Goal: Task Accomplishment & Management: Use online tool/utility

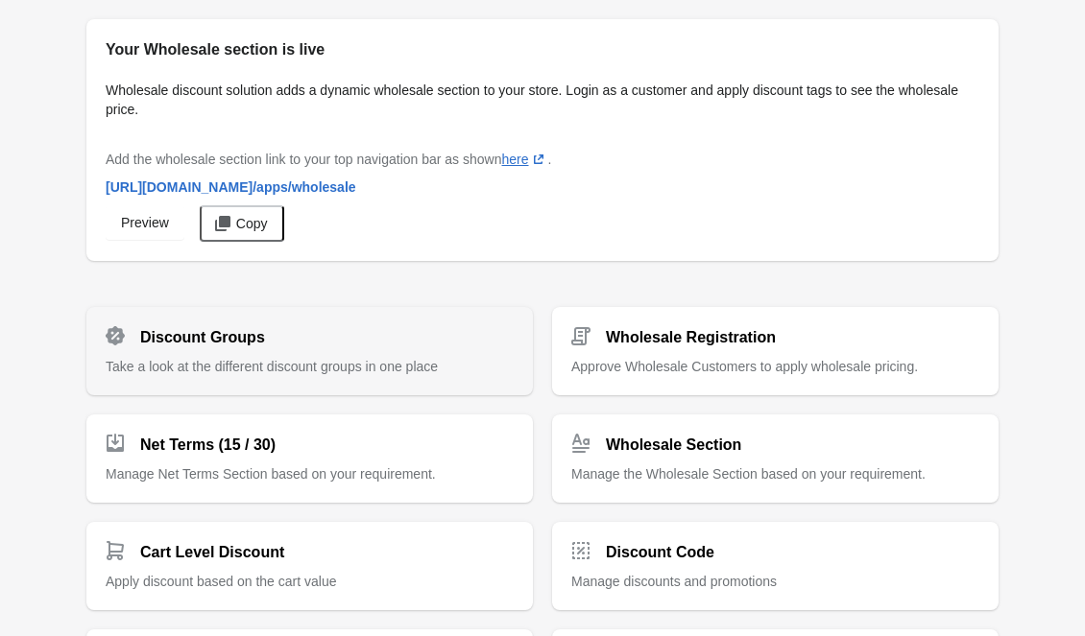
click at [371, 348] on div "Discount Groups Take a look at the different discount groups in one place" at bounding box center [310, 343] width 408 height 65
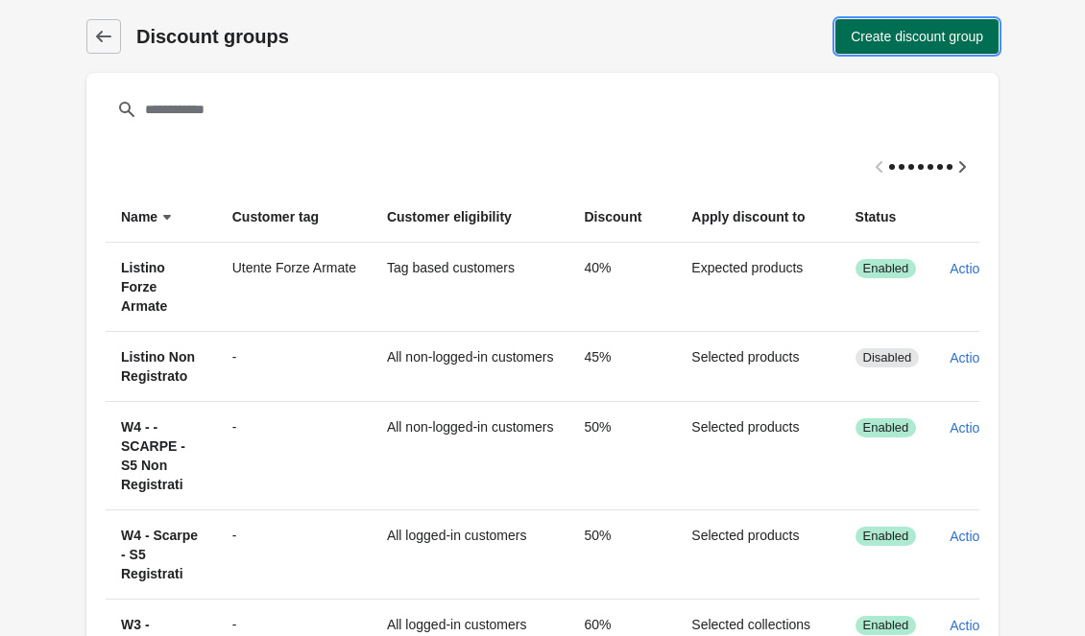
click at [866, 52] on button "Create discount group" at bounding box center [916, 36] width 163 height 35
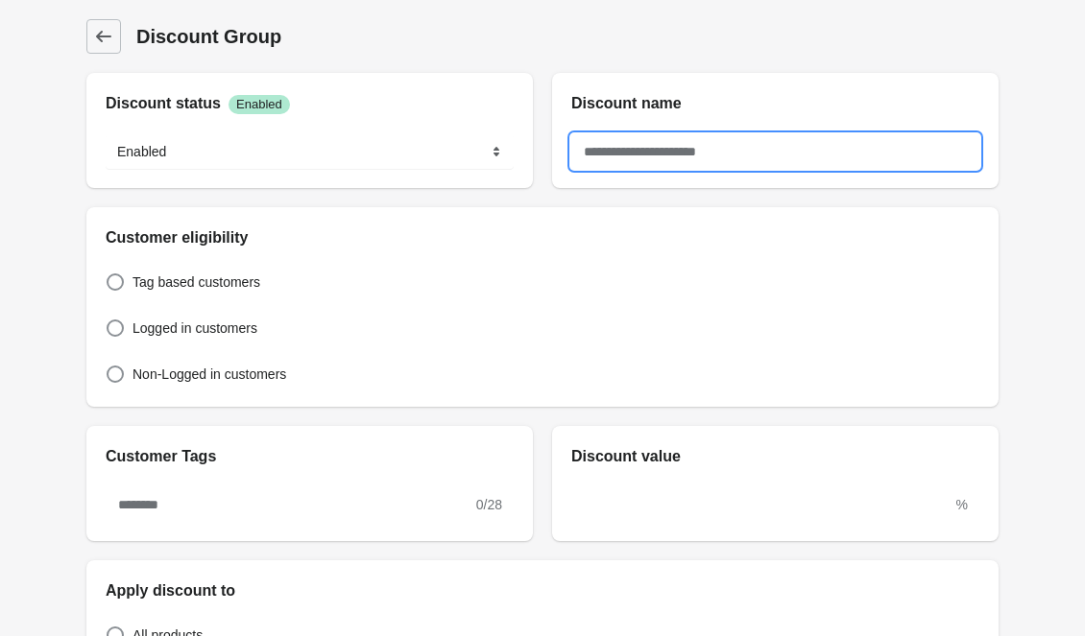
click at [727, 151] on input "text" at bounding box center [775, 151] width 408 height 35
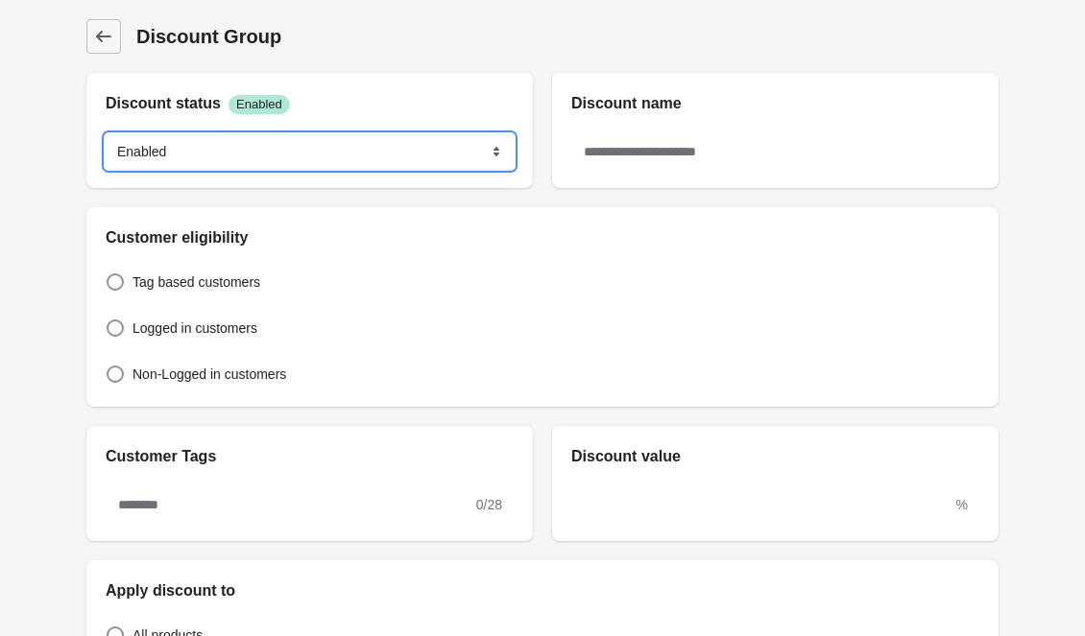
click at [251, 145] on select "******* ********" at bounding box center [310, 151] width 408 height 35
click at [106, 134] on select "******* ********" at bounding box center [310, 151] width 408 height 35
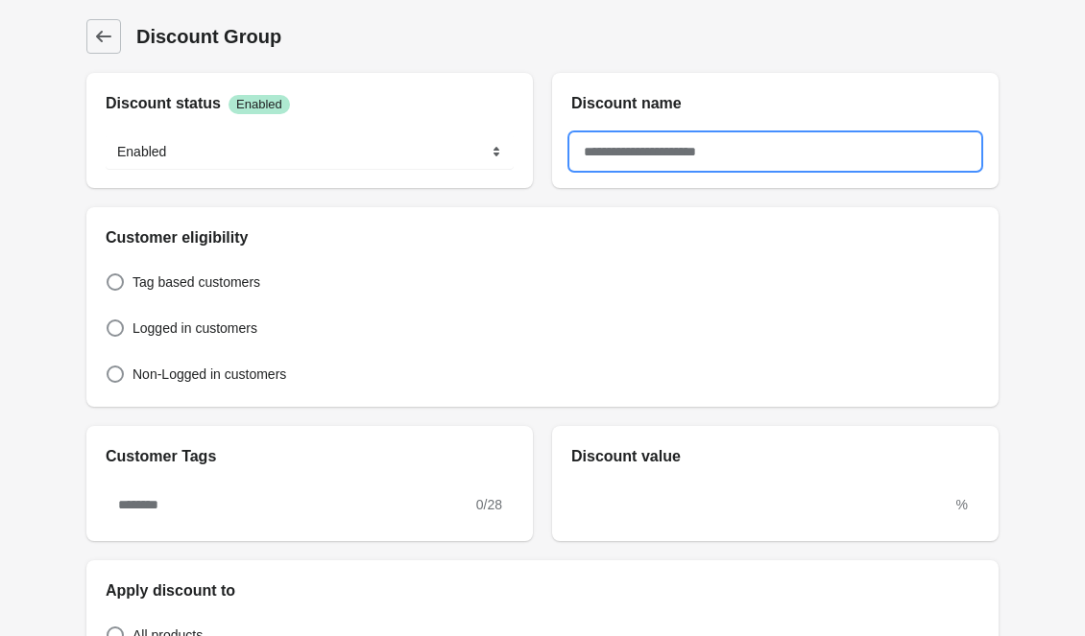
click at [611, 156] on input "text" at bounding box center [775, 151] width 408 height 35
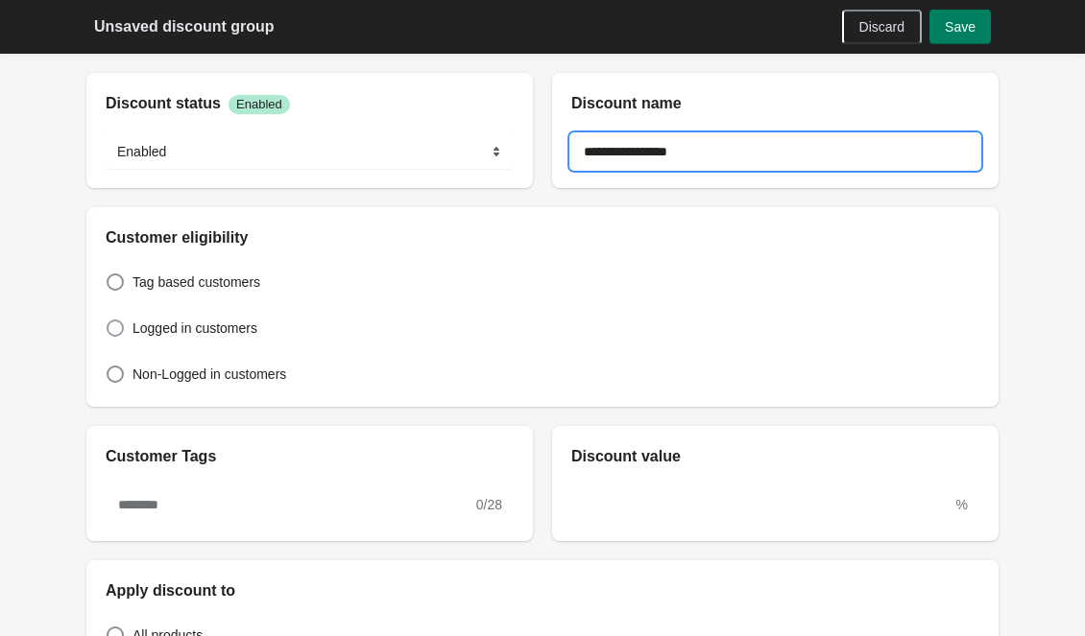
type input "**********"
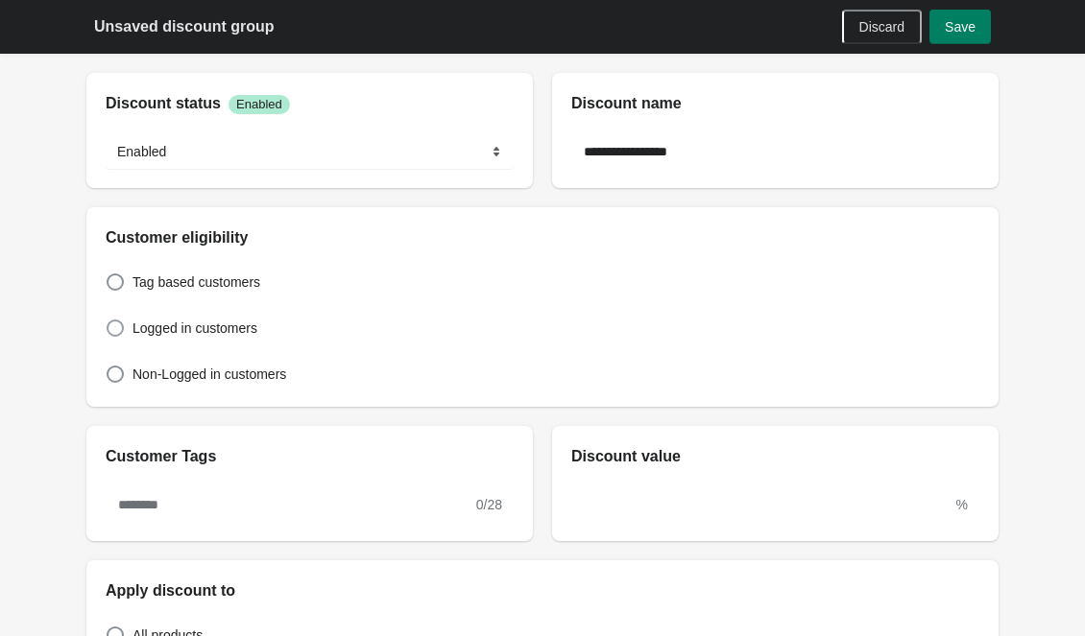
click at [187, 332] on span "Logged in customers" at bounding box center [194, 328] width 125 height 19
click at [224, 272] on label "Tag based customers" at bounding box center [183, 282] width 155 height 27
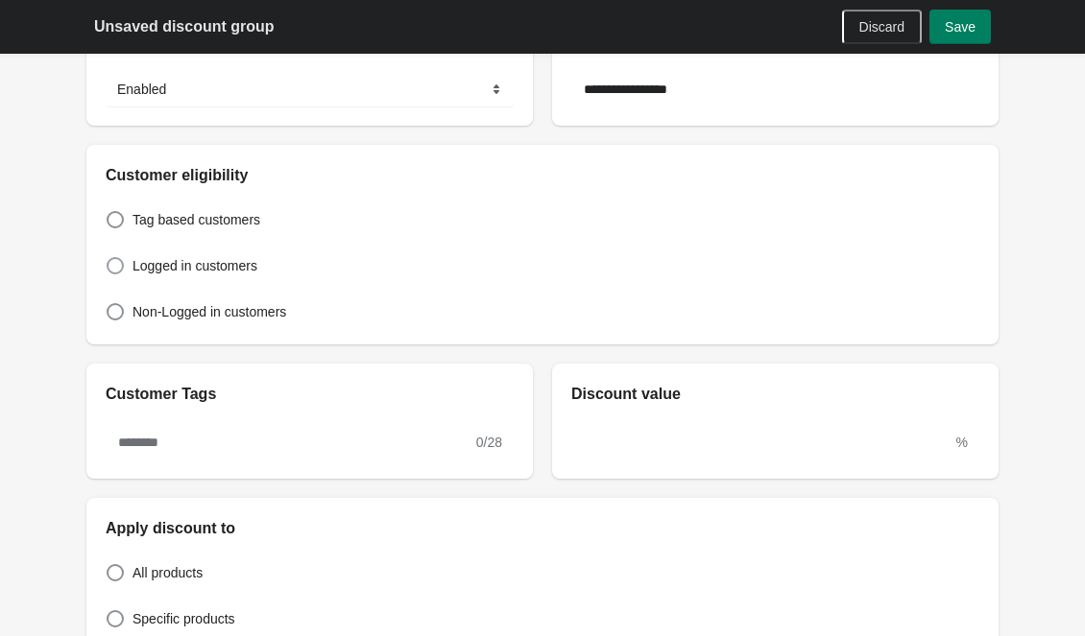
scroll to position [96, 0]
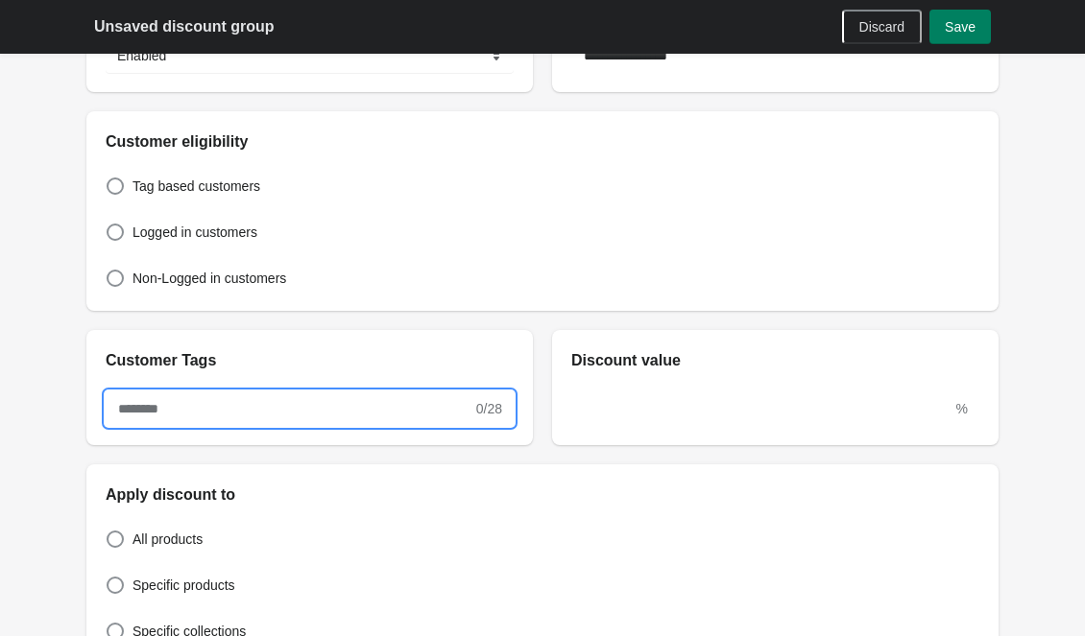
click at [220, 401] on input "text" at bounding box center [289, 409] width 367 height 35
type input "*"
click at [213, 228] on span "Logged in customers" at bounding box center [194, 232] width 125 height 19
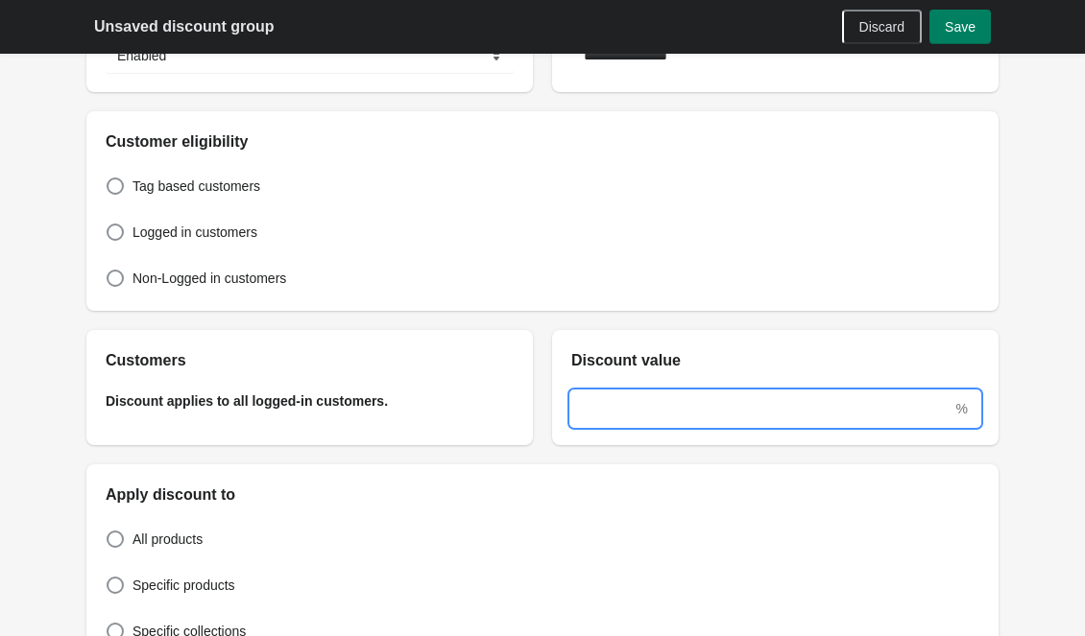
click at [609, 406] on input "text" at bounding box center [761, 409] width 381 height 35
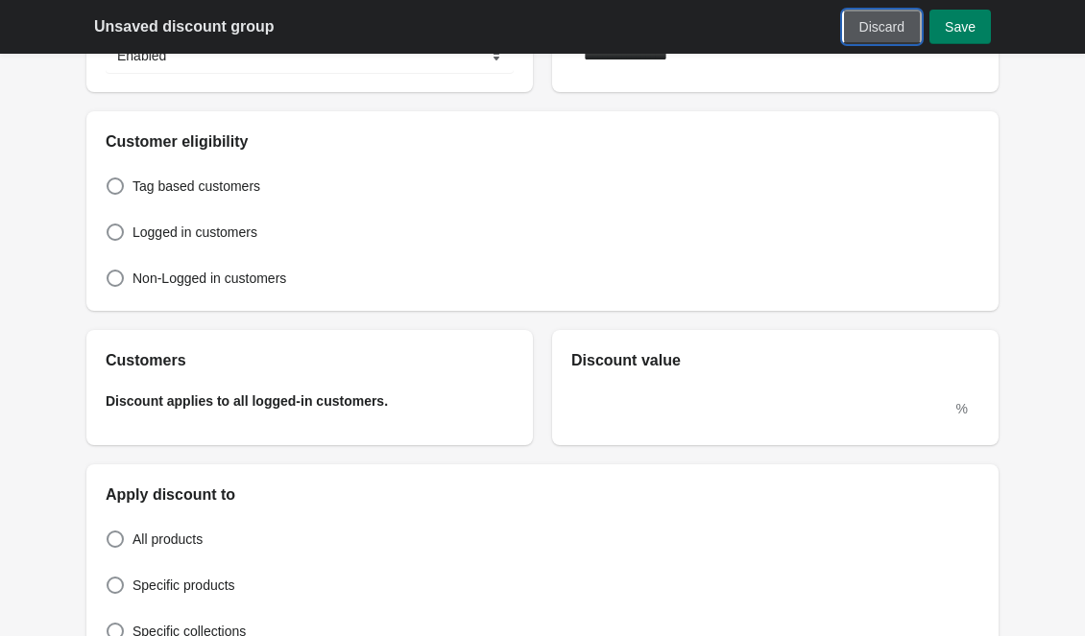
click at [921, 20] on button "Discard" at bounding box center [882, 27] width 80 height 35
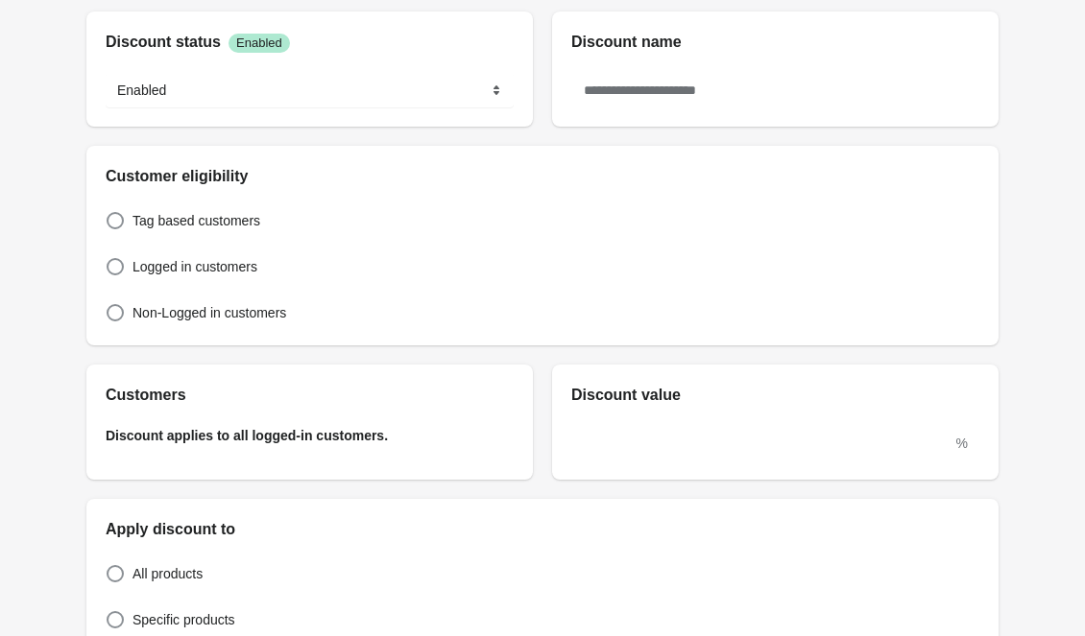
scroll to position [0, 0]
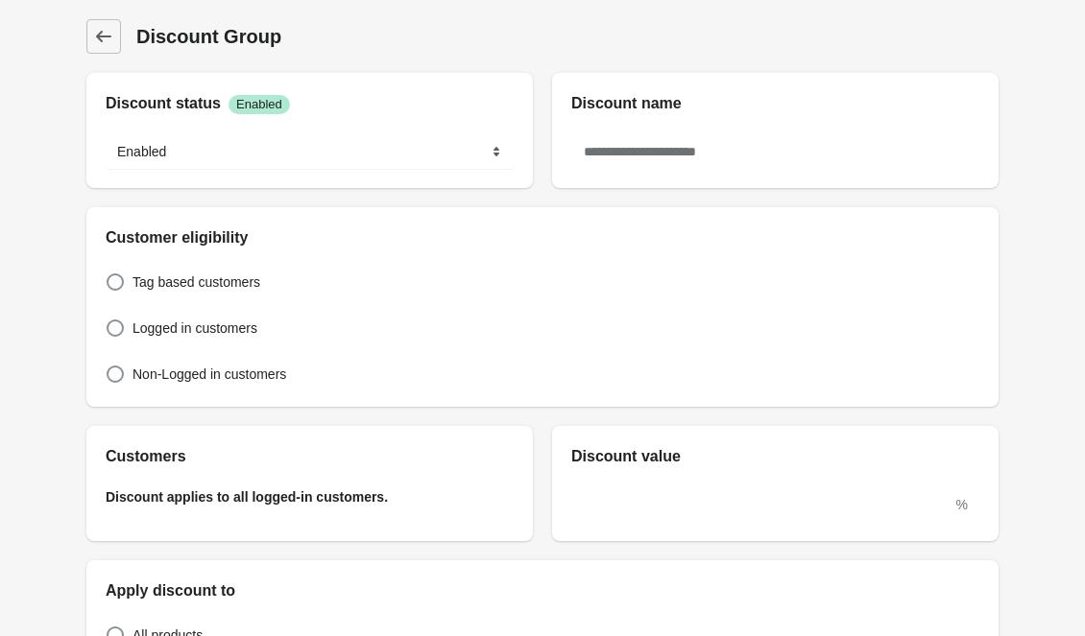
click at [862, 89] on div "Discount name" at bounding box center [775, 94] width 446 height 42
click at [104, 30] on icon at bounding box center [103, 36] width 19 height 19
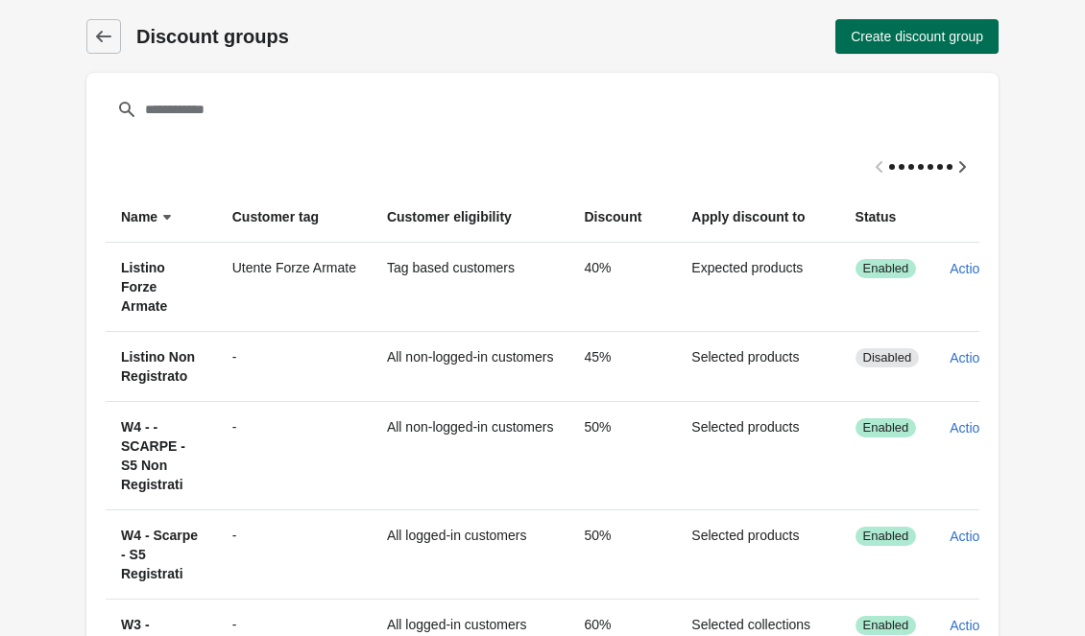
click at [921, 31] on span "Create discount group" at bounding box center [917, 36] width 132 height 15
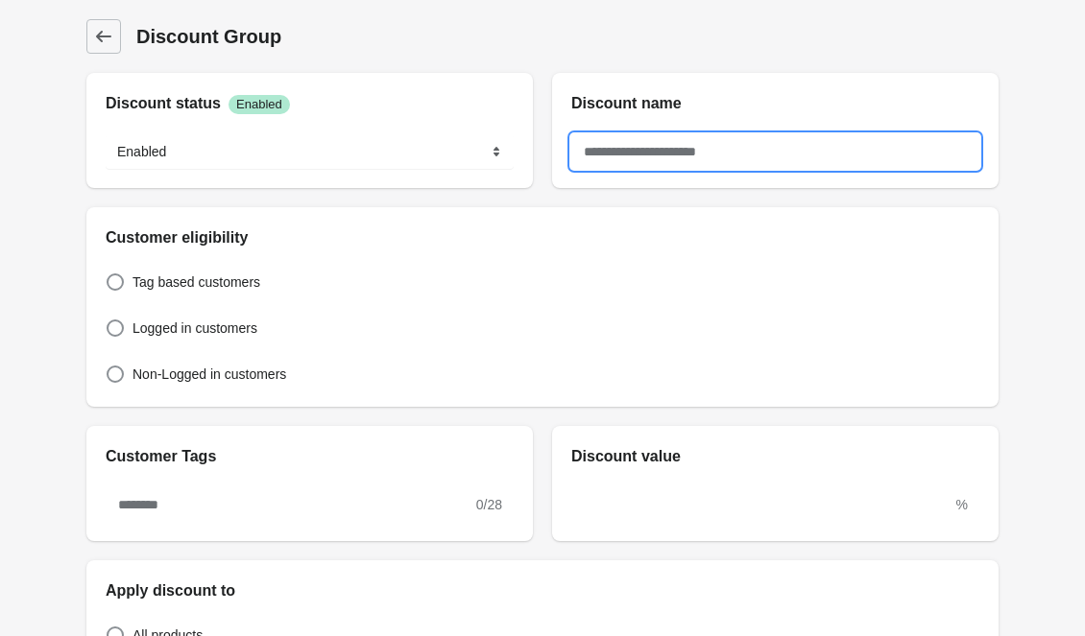
click at [695, 168] on input "text" at bounding box center [775, 151] width 408 height 35
type input "*"
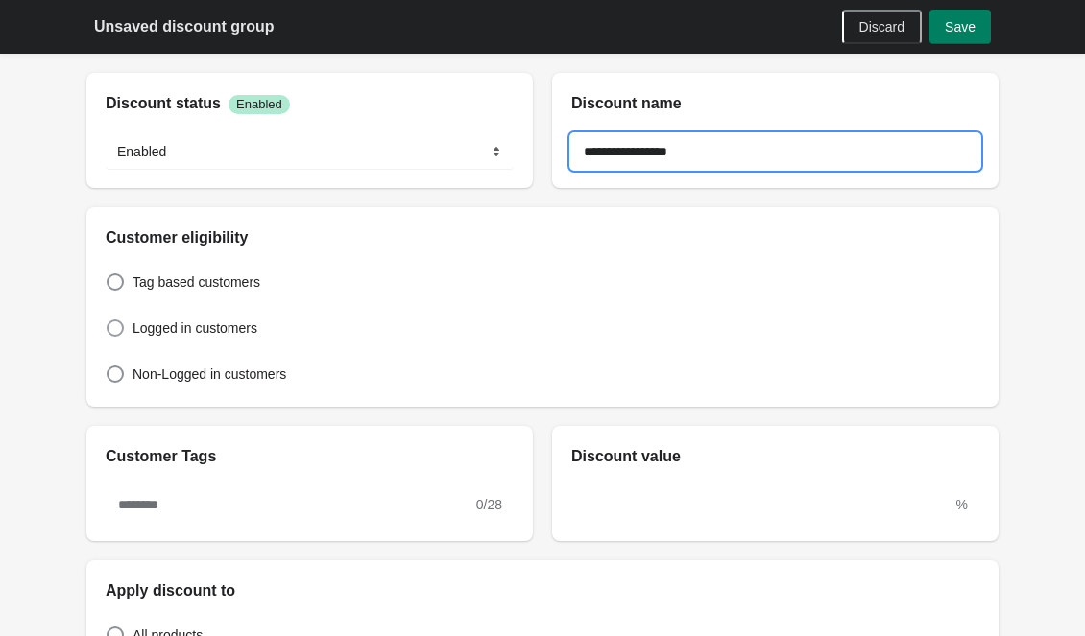
type input "**********"
click at [142, 325] on span "Logged in customers" at bounding box center [194, 328] width 125 height 19
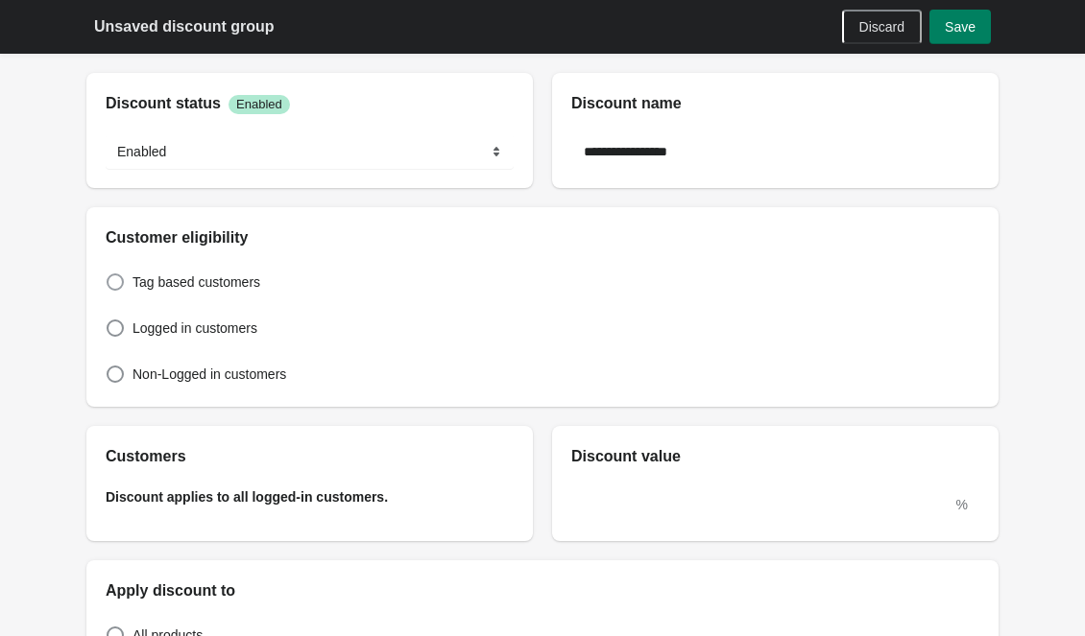
click at [157, 286] on span "Tag based customers" at bounding box center [196, 282] width 128 height 19
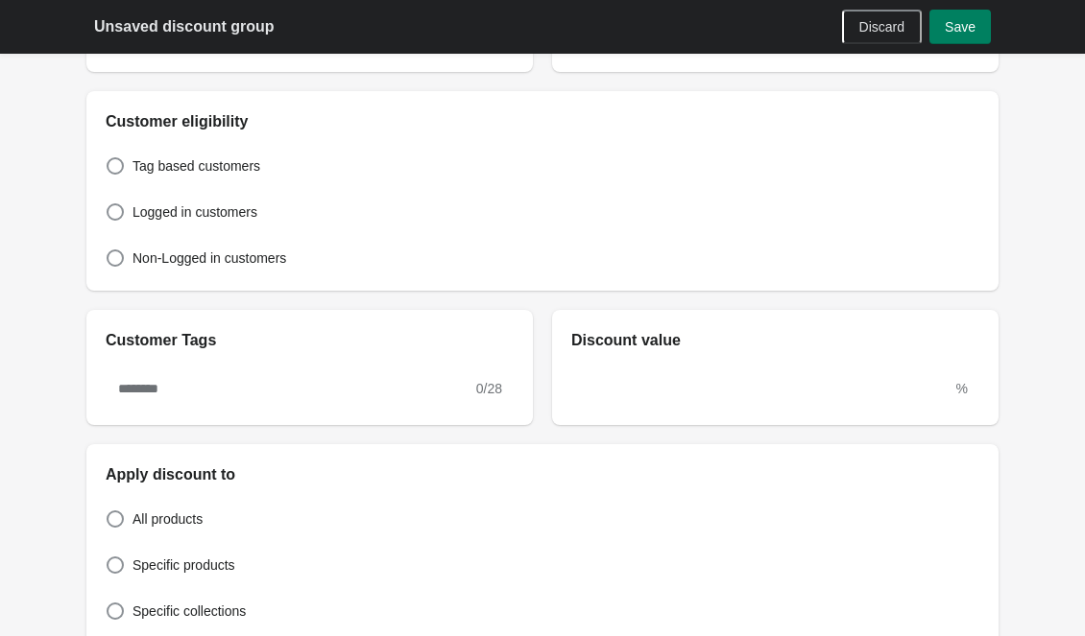
scroll to position [288, 0]
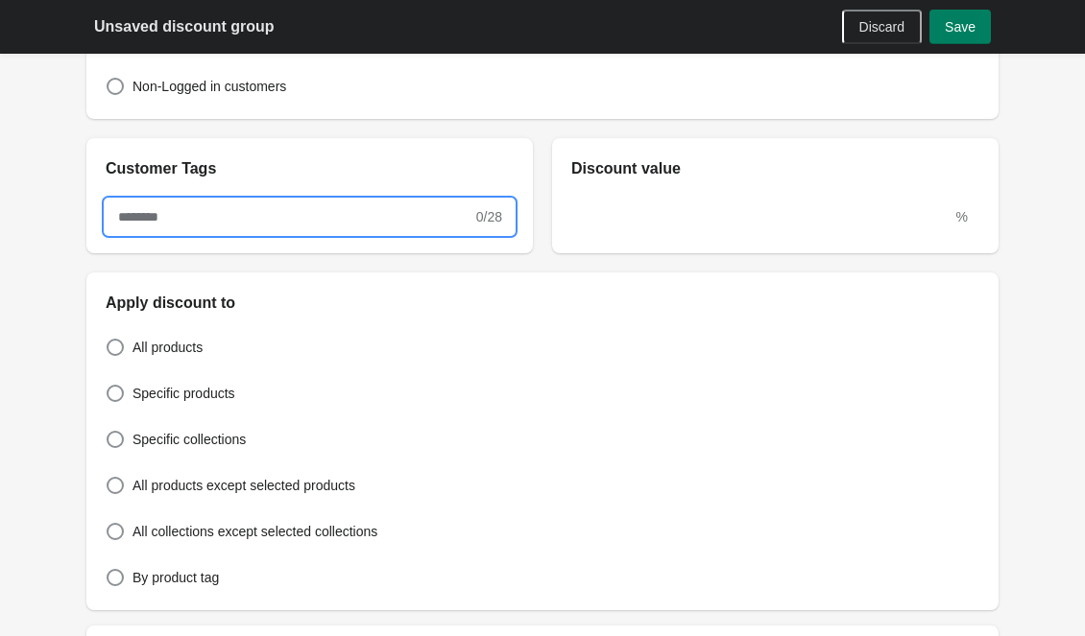
click at [212, 225] on input "text" at bounding box center [289, 217] width 367 height 35
drag, startPoint x: 255, startPoint y: 225, endPoint x: 121, endPoint y: 226, distance: 134.4
click at [106, 226] on input "**********" at bounding box center [285, 217] width 359 height 35
type input "**********"
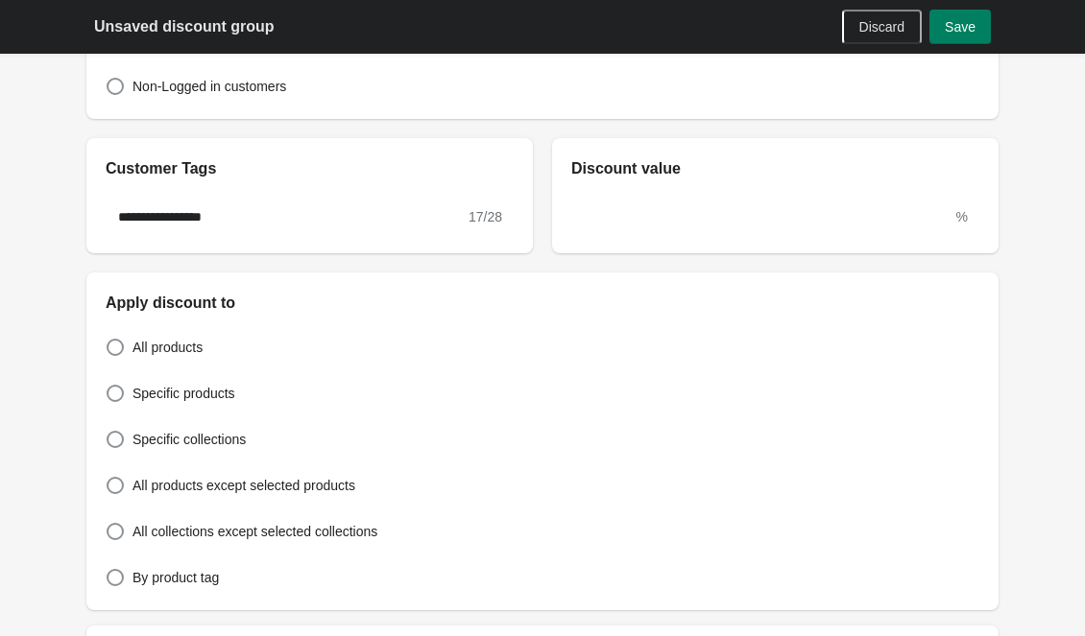
click at [458, 176] on h2 "Customer Tags" at bounding box center [310, 168] width 408 height 23
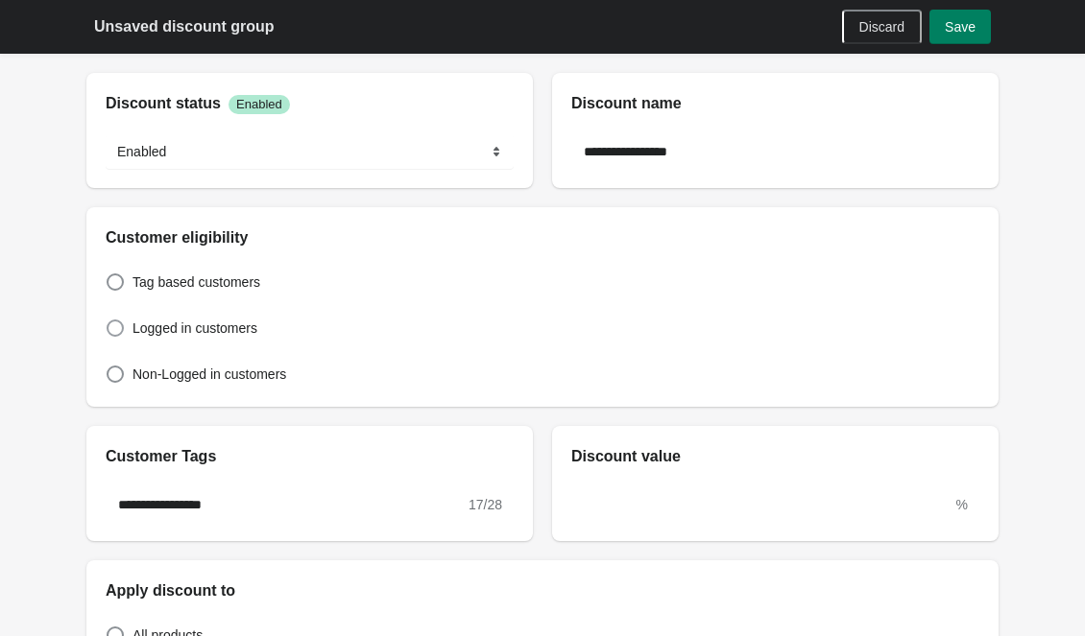
click at [132, 326] on label "Logged in customers" at bounding box center [182, 328] width 152 height 27
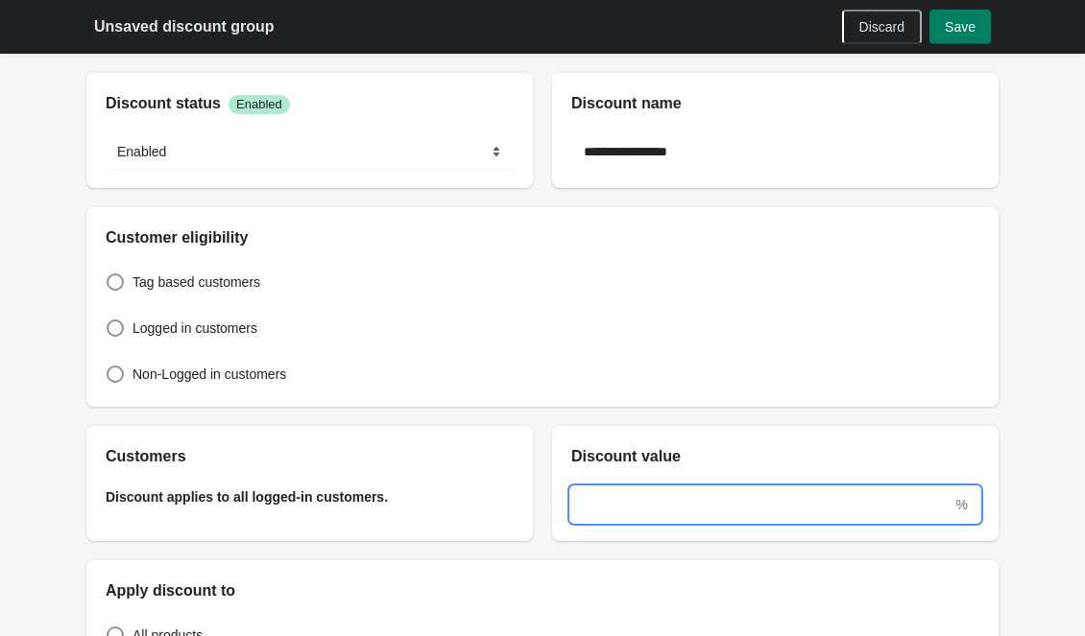
click at [728, 499] on input "text" at bounding box center [761, 505] width 381 height 35
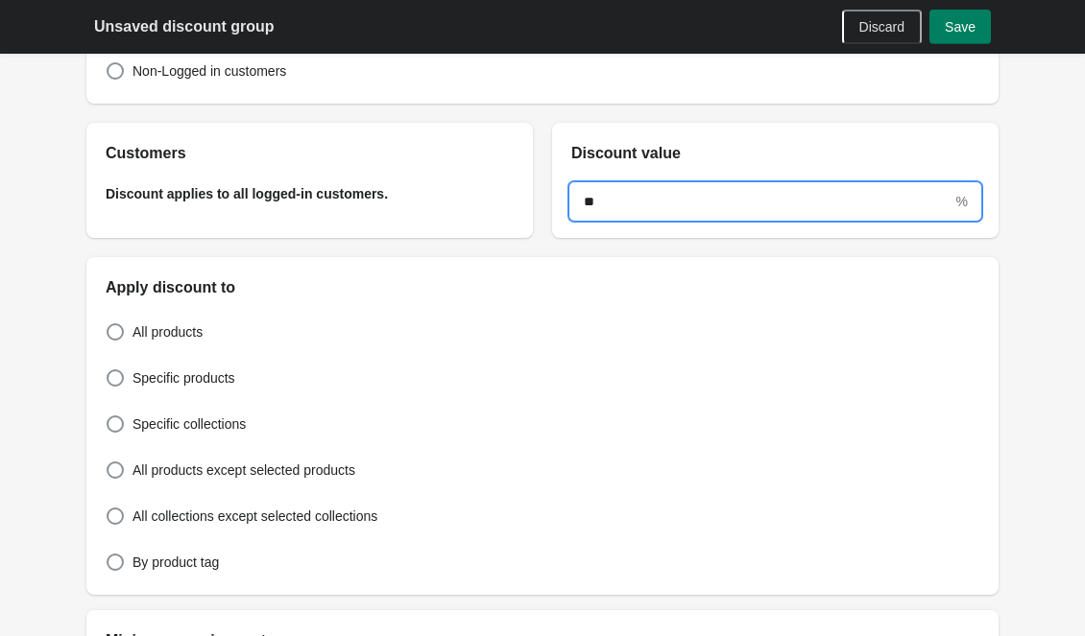
scroll to position [480, 0]
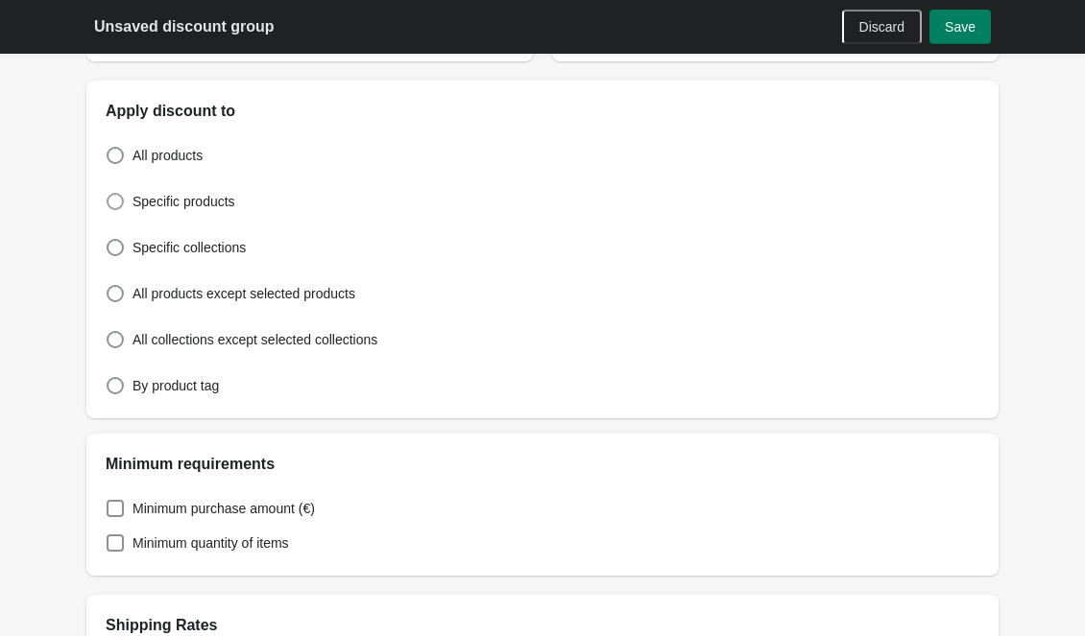
type input "**"
click at [198, 205] on span "Specific products" at bounding box center [183, 201] width 103 height 19
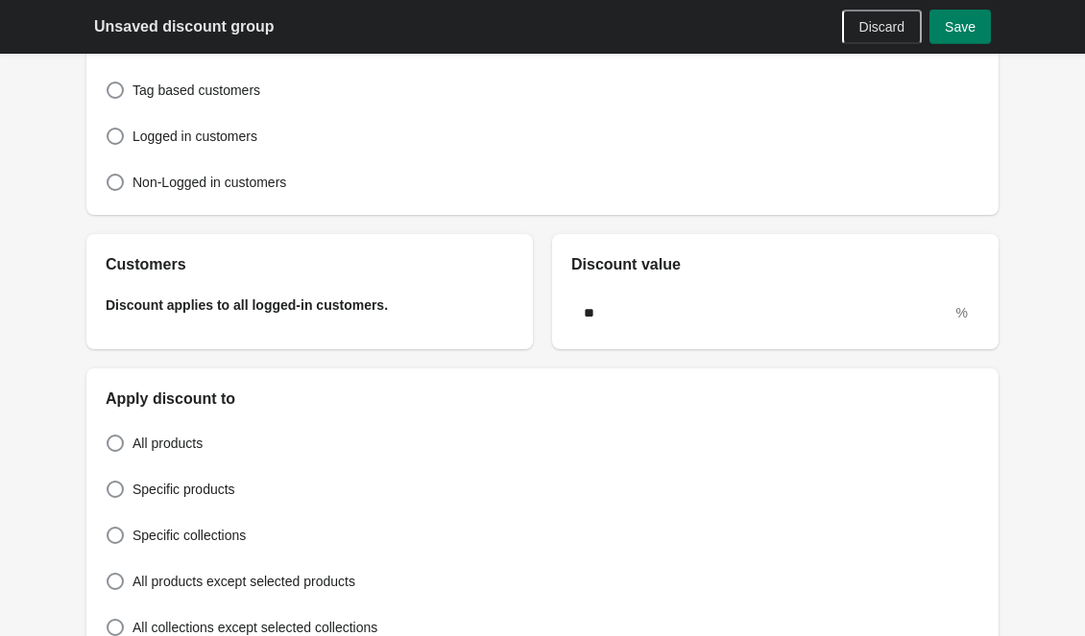
scroll to position [384, 0]
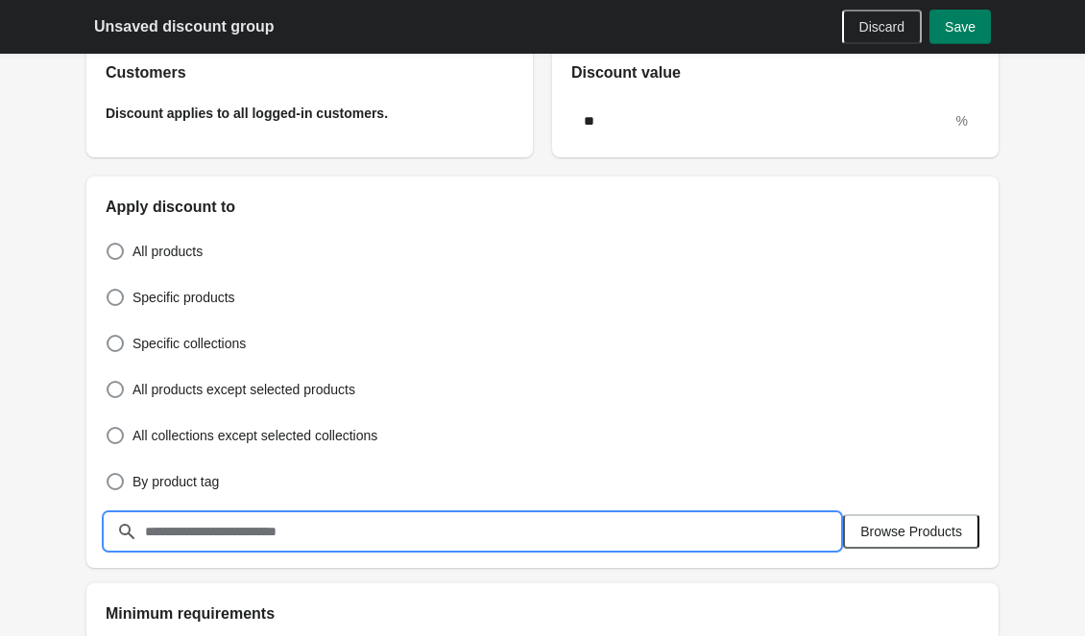
click at [747, 531] on input "text" at bounding box center [491, 532] width 695 height 35
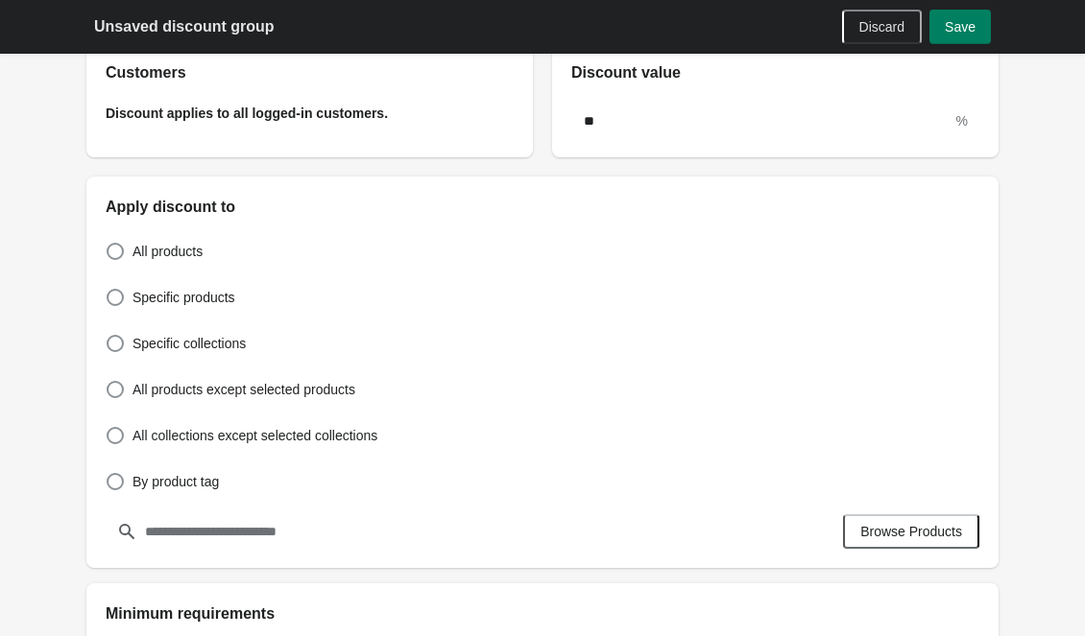
click at [684, 369] on div "All products Specific products Specific collections All products except selecte…" at bounding box center [543, 357] width 874 height 276
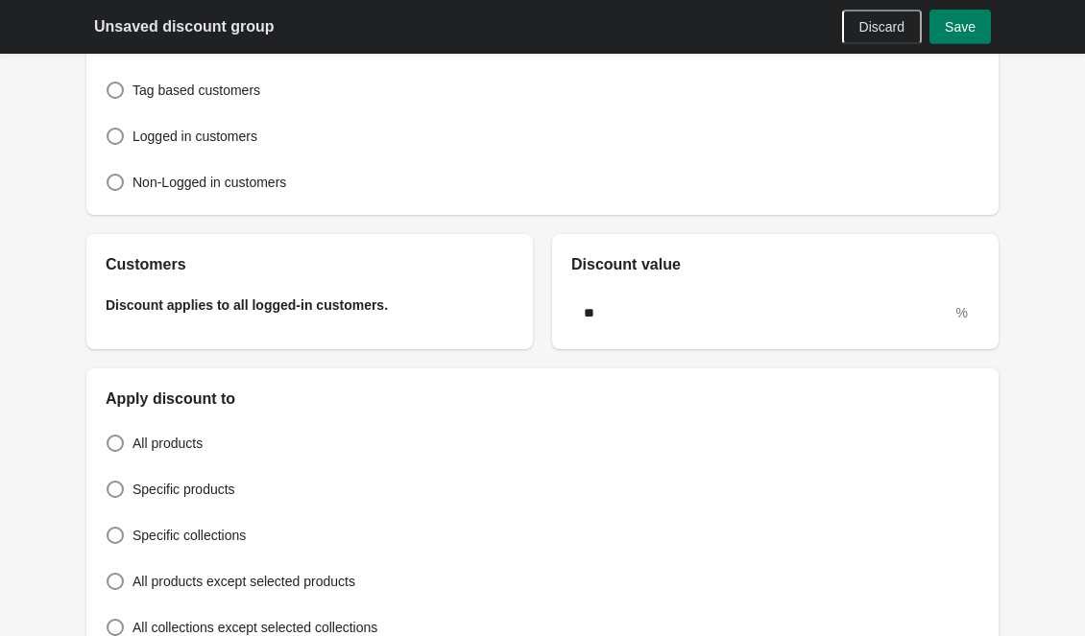
scroll to position [0, 0]
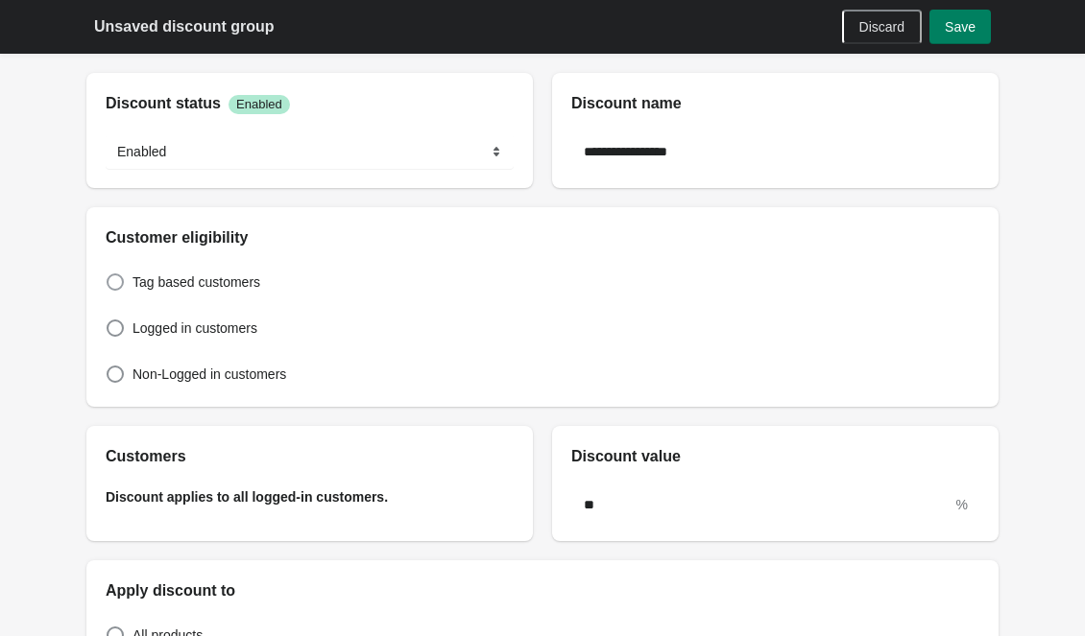
click at [173, 289] on span "Tag based customers" at bounding box center [196, 282] width 128 height 19
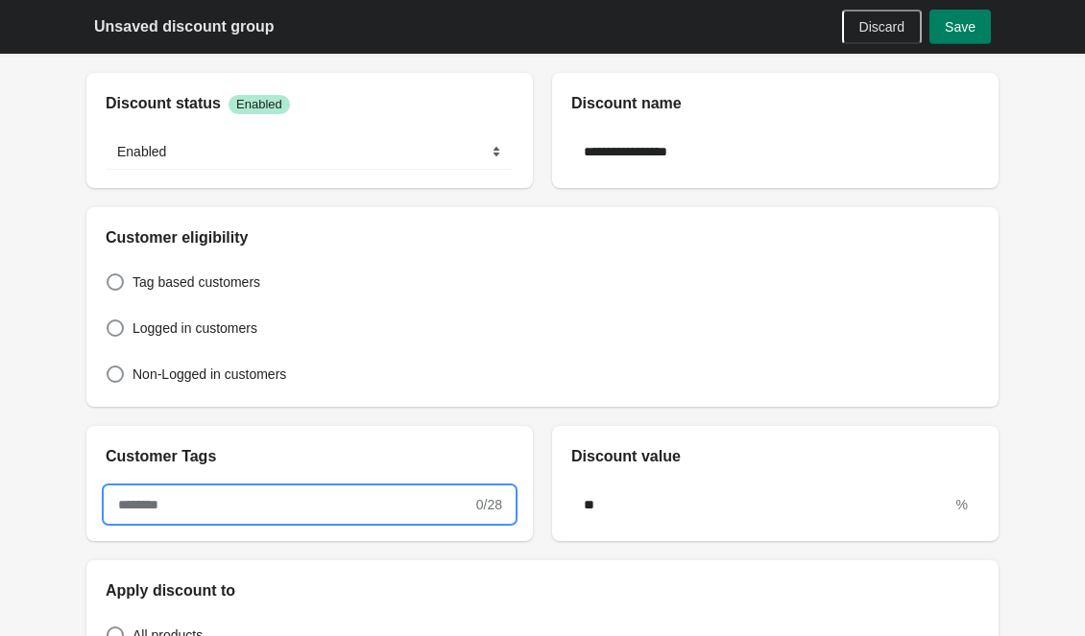
click at [271, 502] on input "text" at bounding box center [289, 505] width 367 height 35
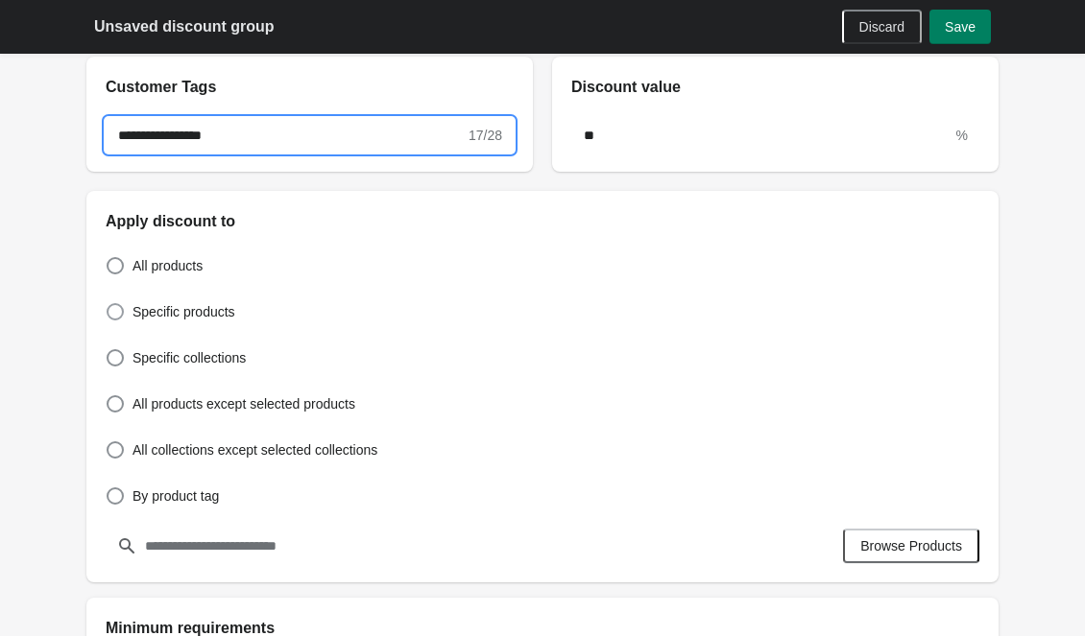
scroll to position [480, 0]
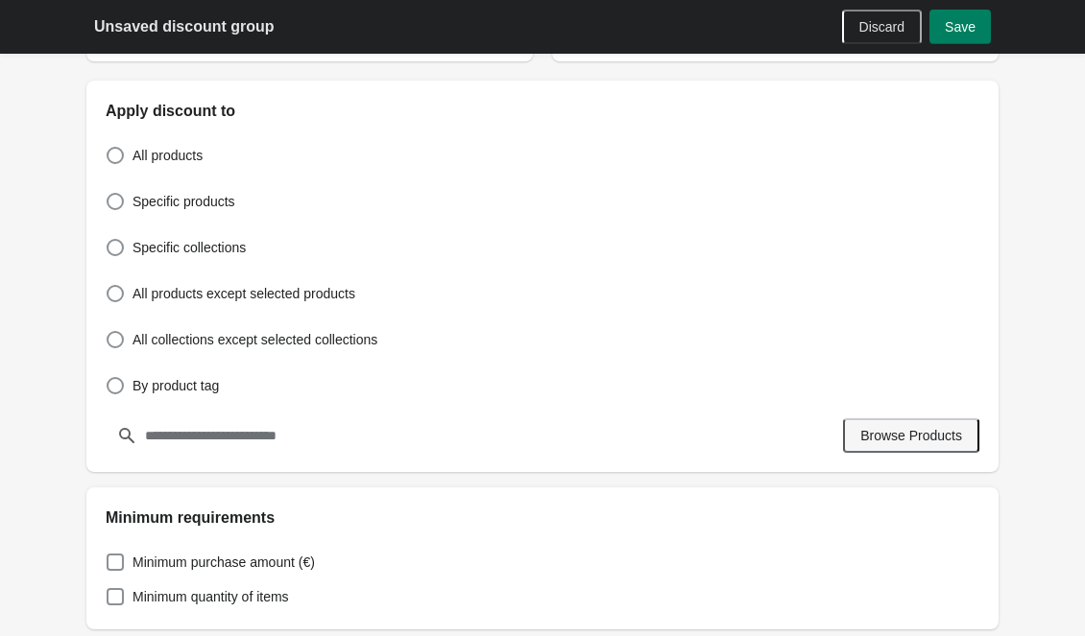
type input "**********"
click at [905, 443] on span "Browse Products" at bounding box center [911, 435] width 102 height 15
click at [177, 387] on span "By product tag" at bounding box center [175, 385] width 86 height 19
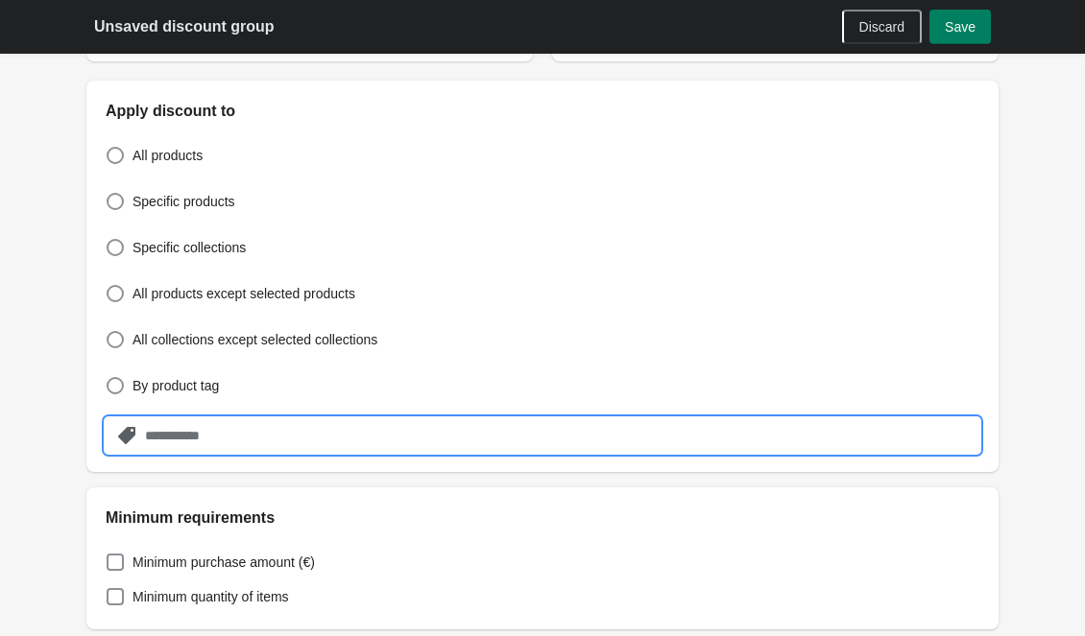
click at [204, 450] on input "text" at bounding box center [561, 436] width 835 height 35
click at [207, 196] on span "Specific products" at bounding box center [183, 201] width 103 height 19
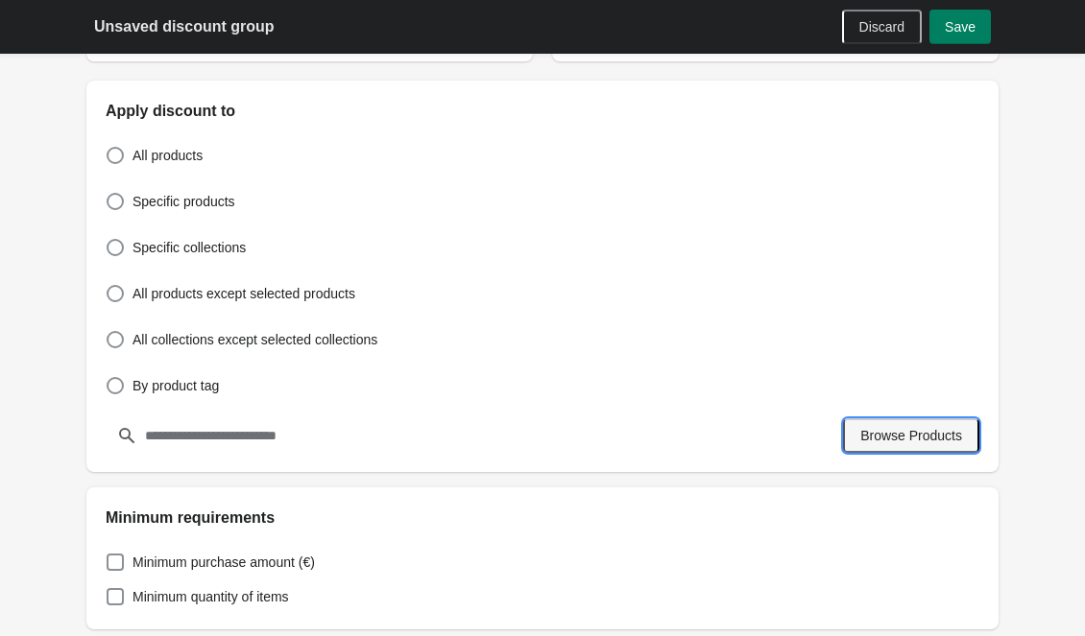
click at [935, 436] on span "Browse Products" at bounding box center [911, 435] width 102 height 15
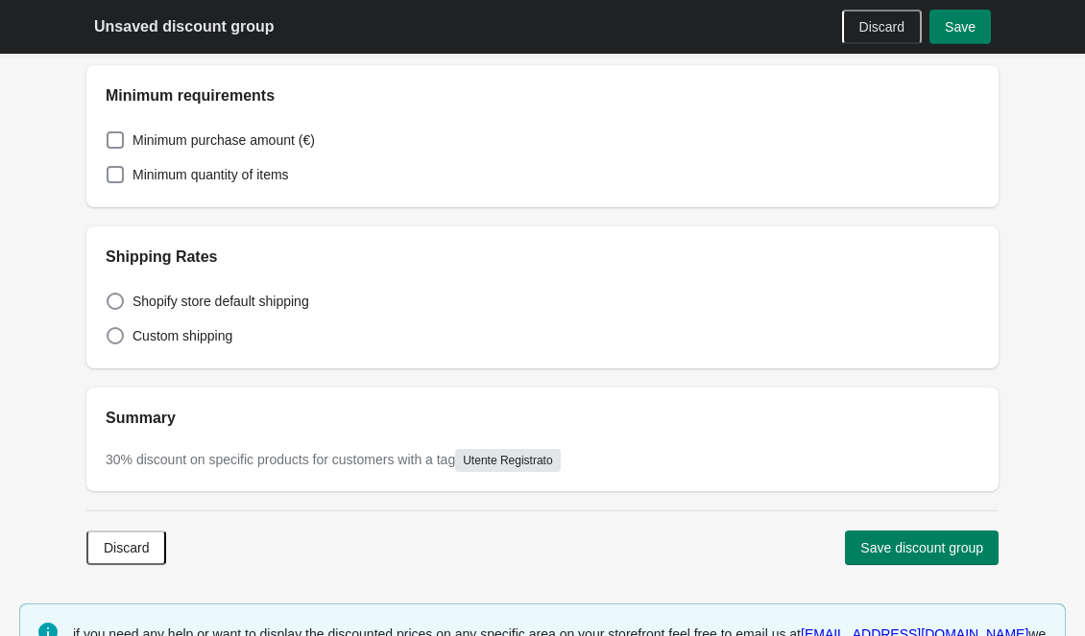
scroll to position [1297, 0]
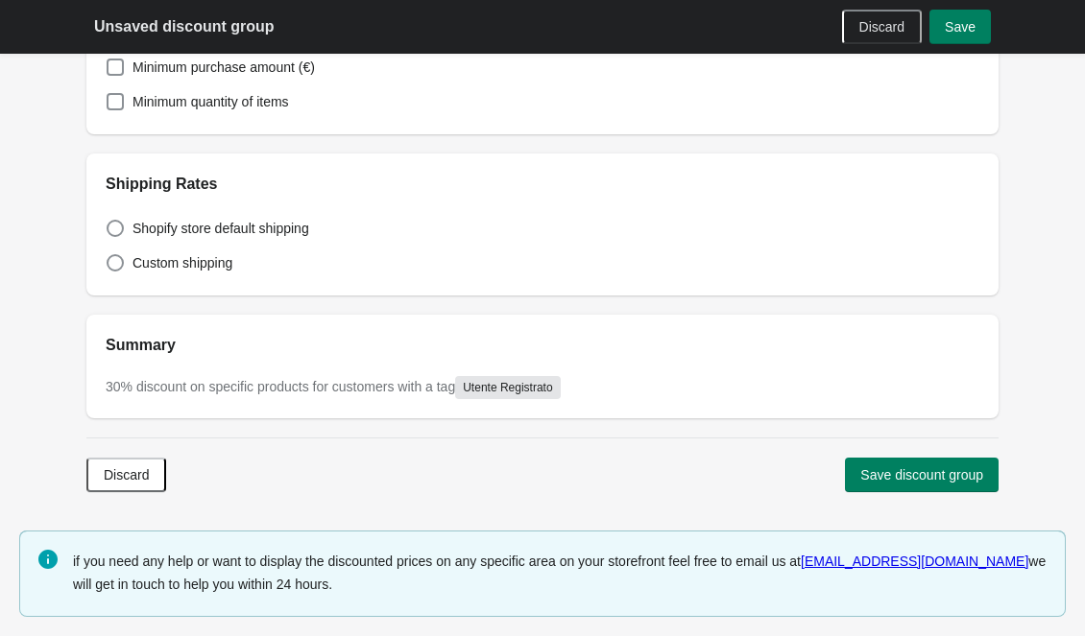
click at [902, 493] on div "Discard Save discount group" at bounding box center [542, 475] width 912 height 74
drag, startPoint x: 903, startPoint y: 484, endPoint x: 915, endPoint y: 478, distance: 12.9
click at [909, 481] on button "Save discount group" at bounding box center [922, 475] width 154 height 35
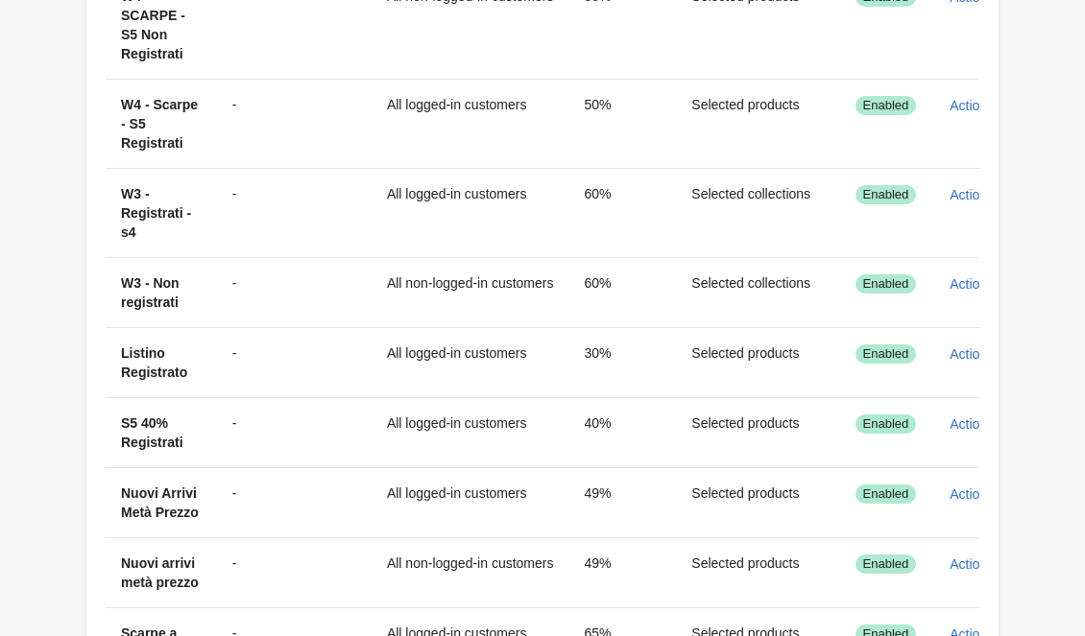
scroll to position [241, 0]
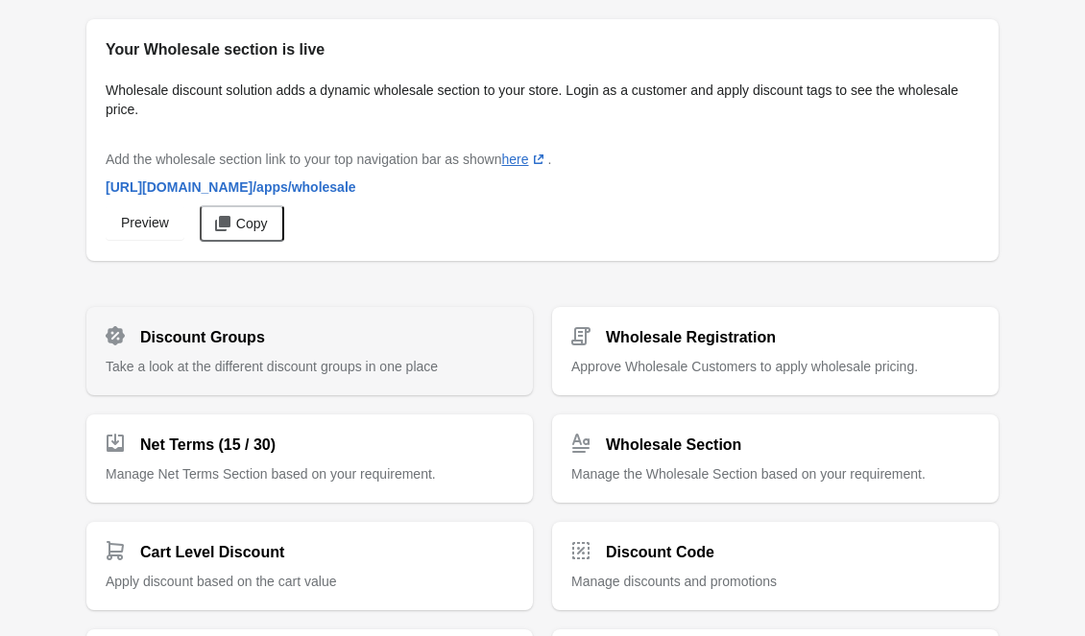
click at [274, 371] on span "Take a look at the different discount groups in one place" at bounding box center [272, 366] width 332 height 15
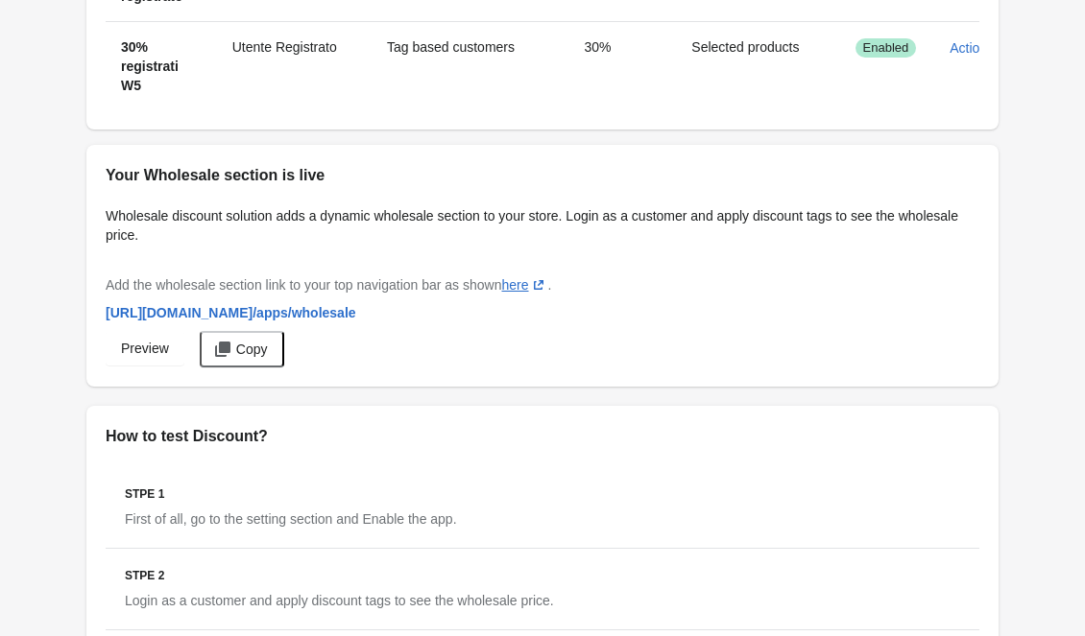
scroll to position [2016, 0]
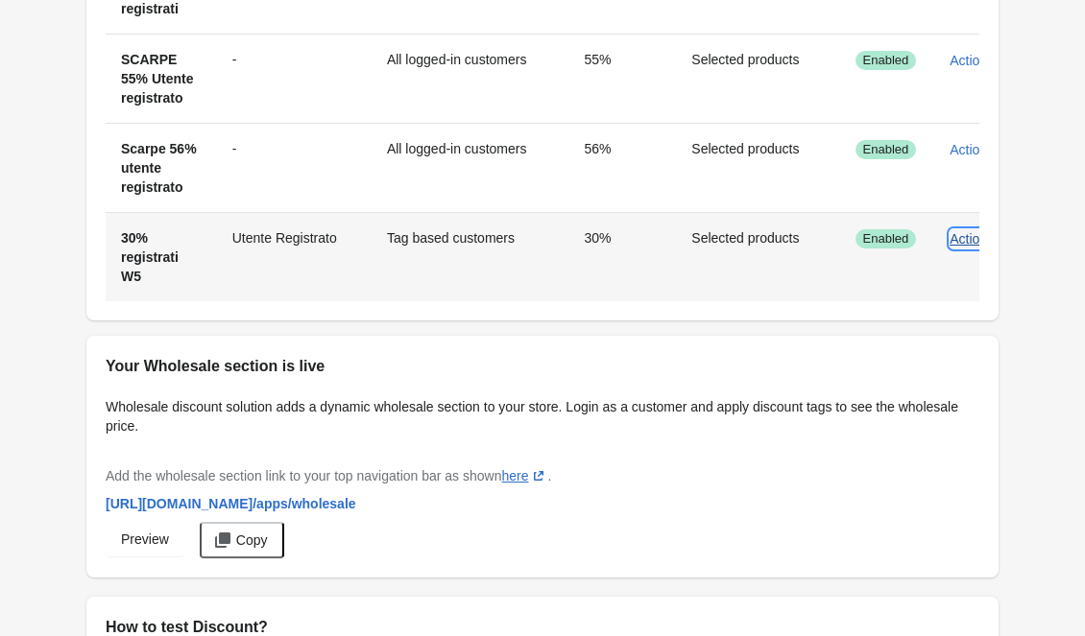
click at [971, 247] on span "Actions" at bounding box center [971, 238] width 44 height 15
click at [953, 369] on span "Edit" at bounding box center [965, 366] width 45 height 19
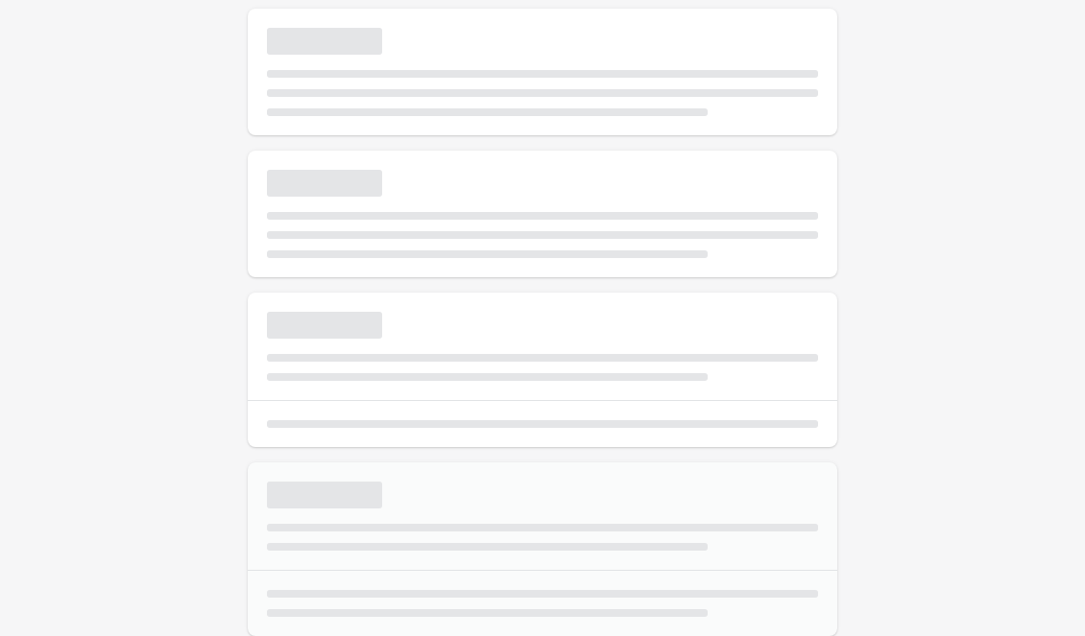
select select "*"
type input "**********"
type input "**"
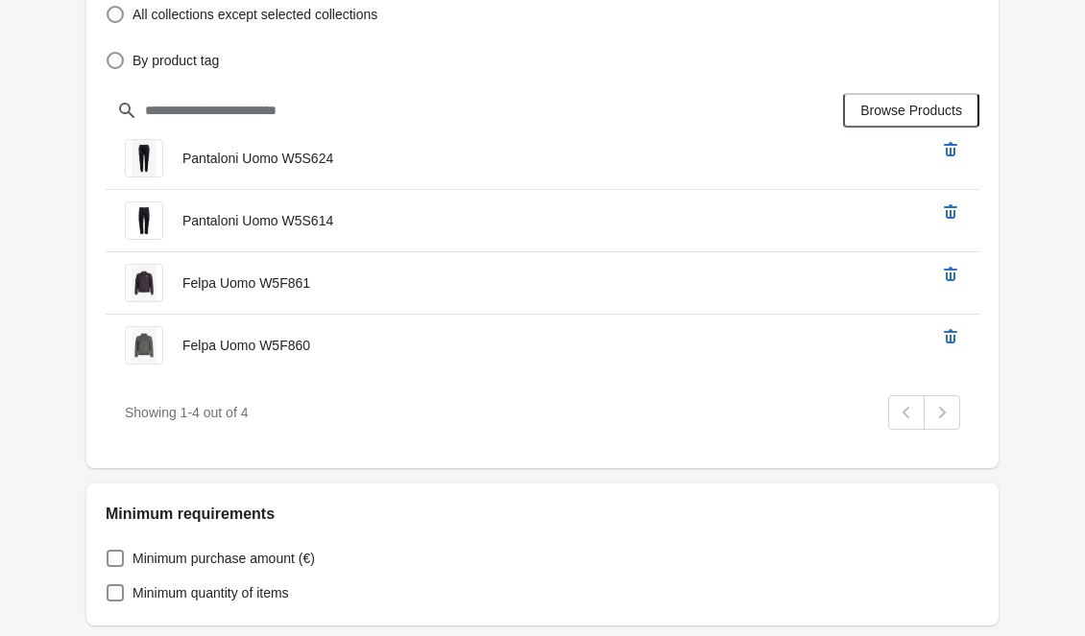
scroll to position [713, 0]
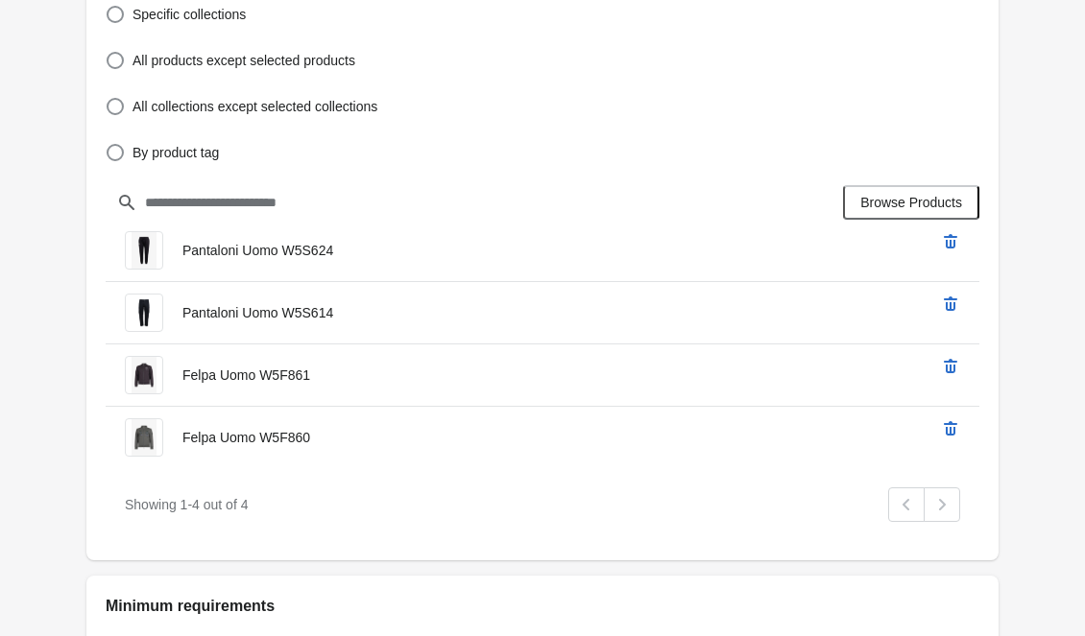
click at [902, 181] on div "All products Specific products Specific collections All products except selecte…" at bounding box center [543, 55] width 874 height 330
click at [902, 188] on button "Browse Products" at bounding box center [911, 202] width 136 height 35
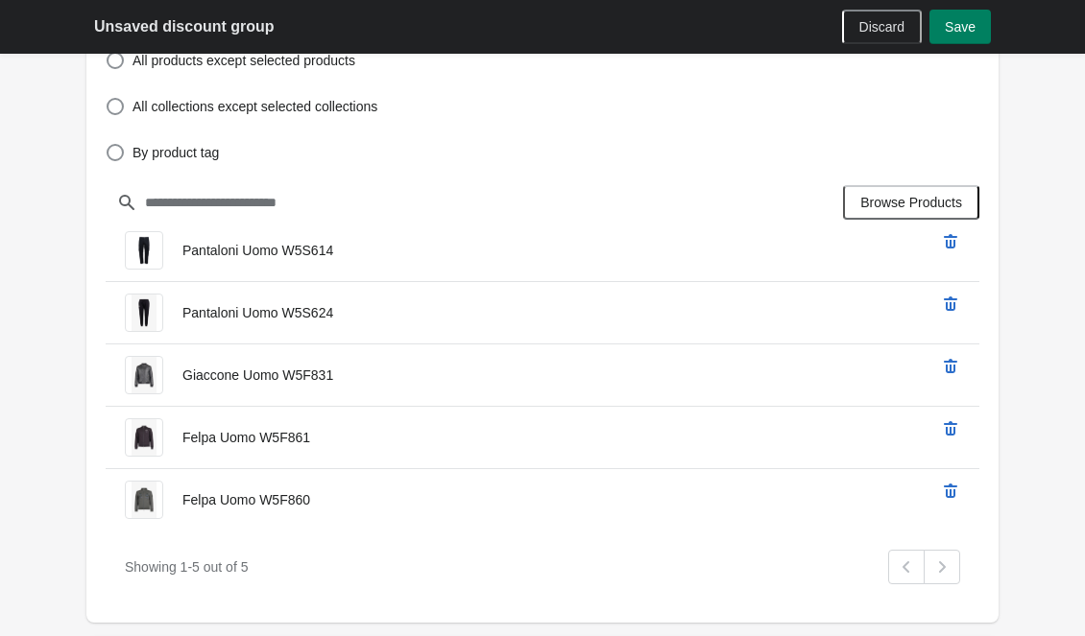
click at [926, 36] on div "Discard Save" at bounding box center [912, 23] width 156 height 42
click at [947, 26] on span "Save" at bounding box center [960, 26] width 31 height 15
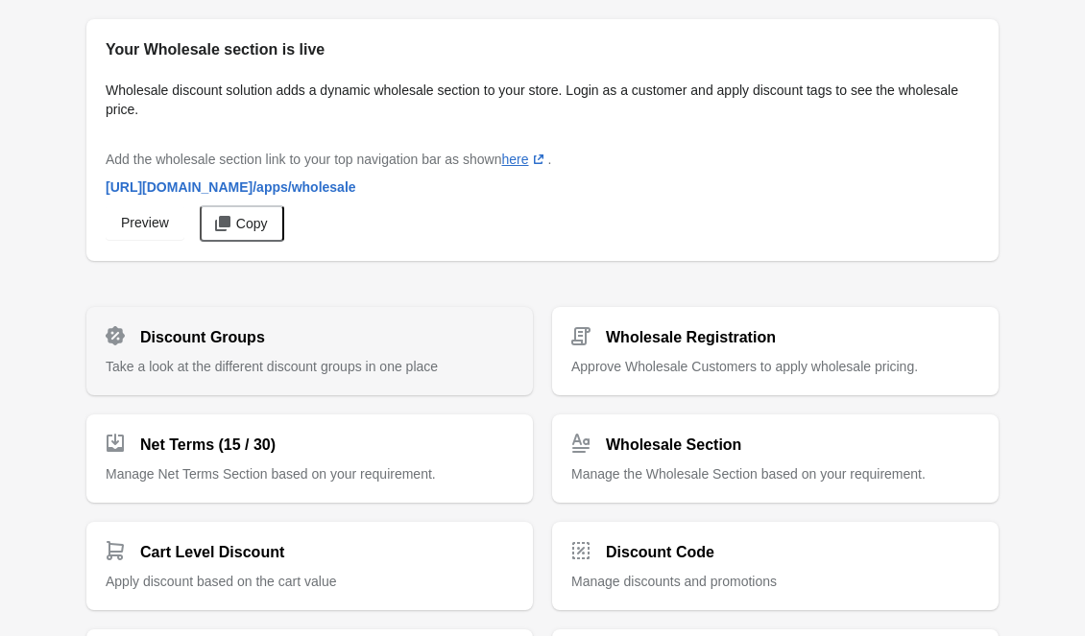
click at [450, 328] on div "Discount Groups" at bounding box center [301, 330] width 423 height 38
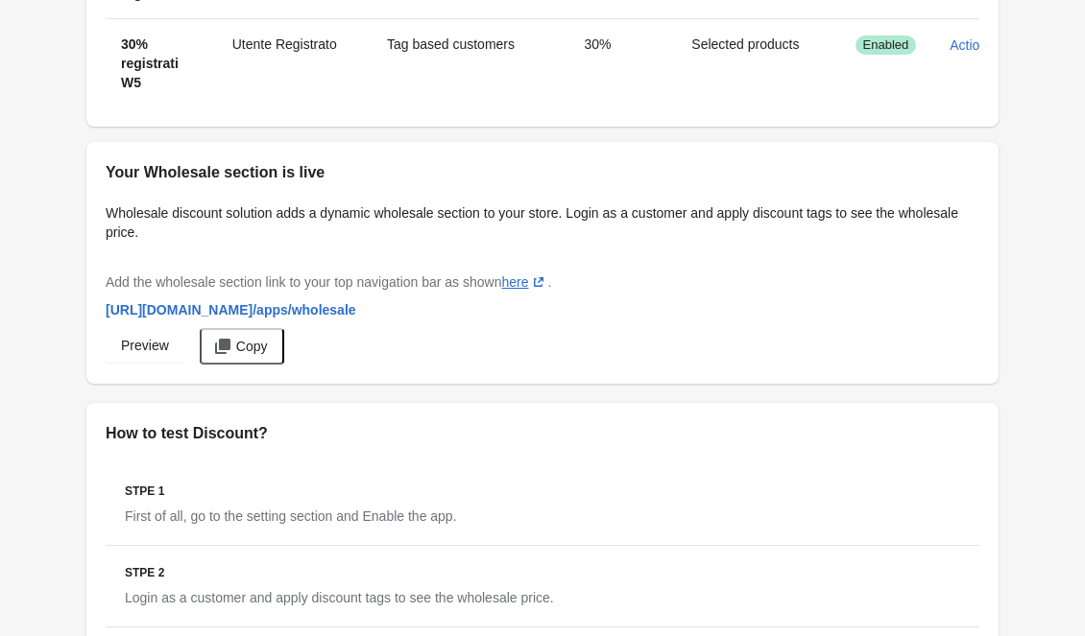
scroll to position [2208, 0]
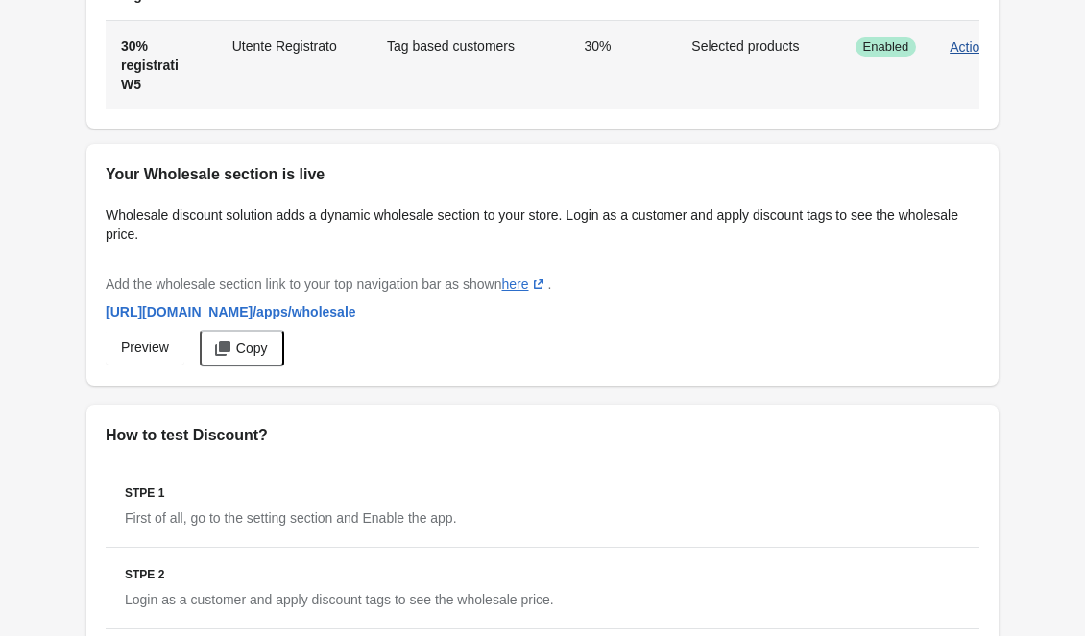
click at [953, 55] on span "Actions" at bounding box center [971, 46] width 44 height 15
click at [951, 186] on button "Edit" at bounding box center [965, 174] width 60 height 39
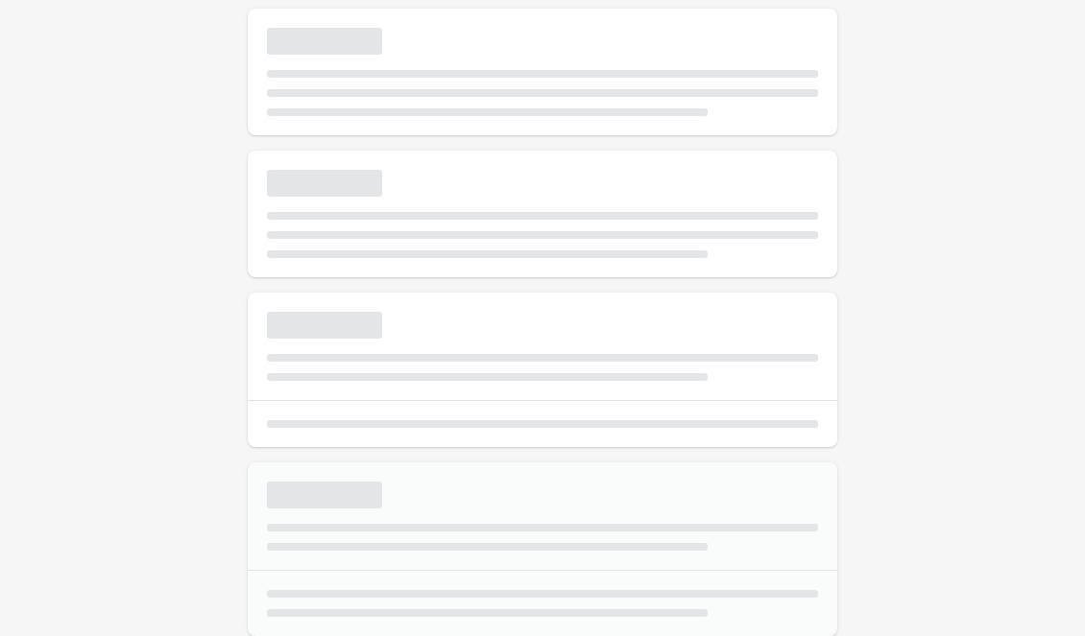
select select "*"
type input "**********"
type input "**"
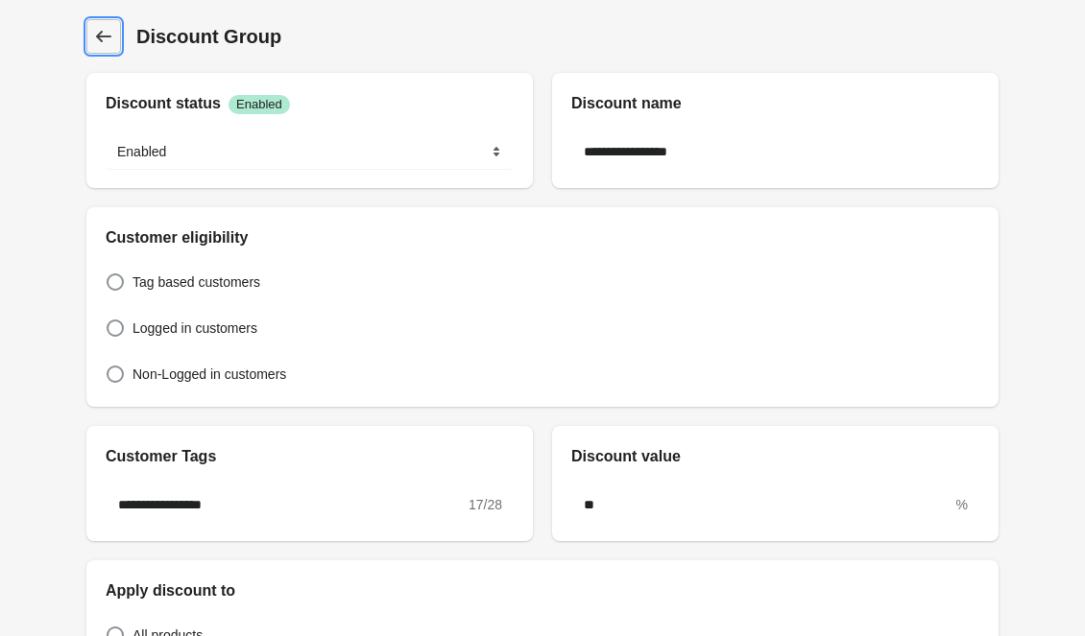
click at [112, 38] on icon at bounding box center [103, 36] width 19 height 19
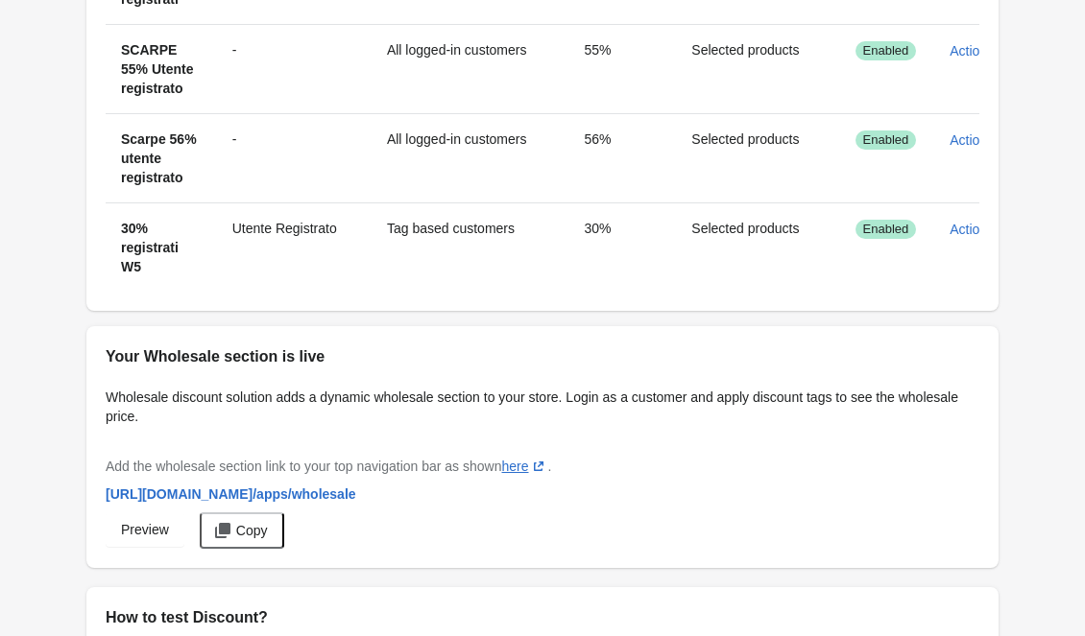
scroll to position [2016, 0]
